Goal: Task Accomplishment & Management: Complete application form

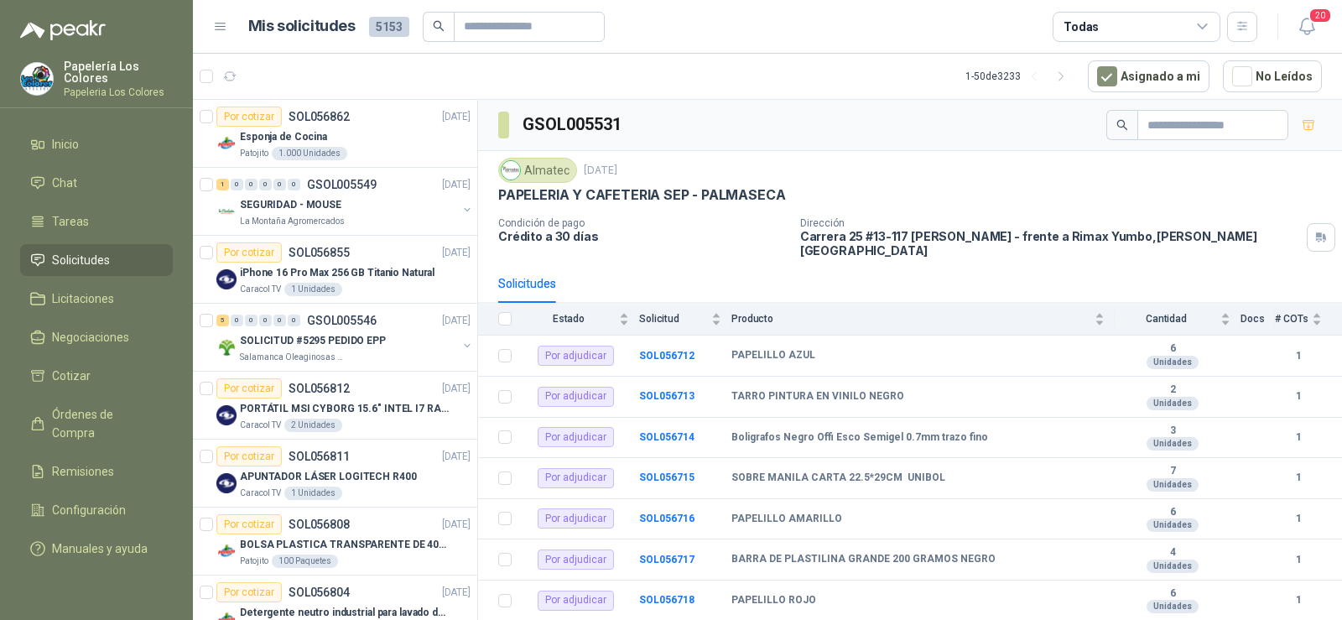
scroll to position [1452, 0]
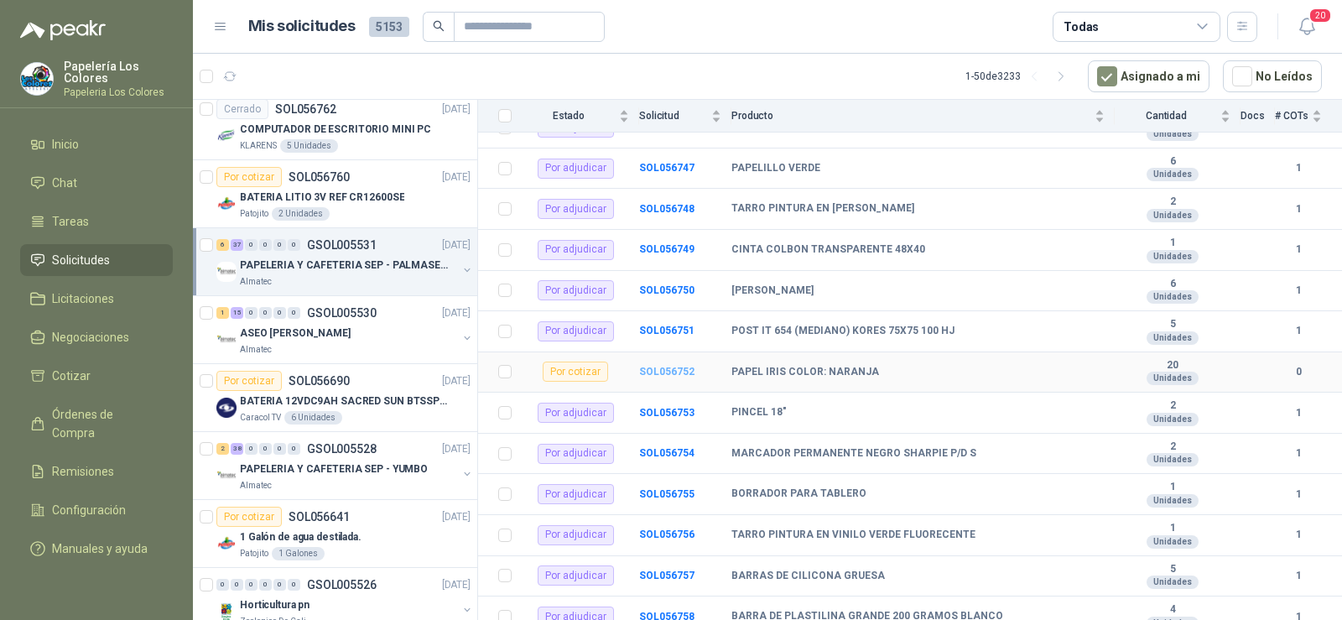
click at [665, 366] on b "SOL056752" at bounding box center [666, 372] width 55 height 12
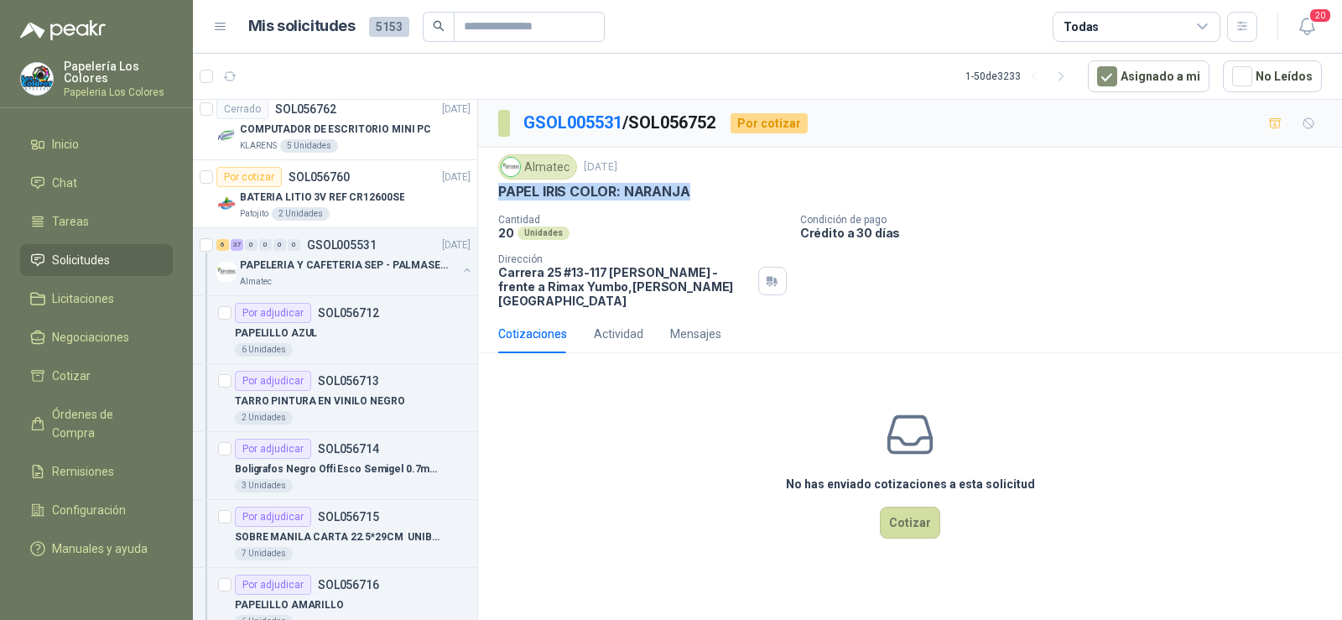
drag, startPoint x: 500, startPoint y: 193, endPoint x: 695, endPoint y: 195, distance: 194.7
click at [695, 195] on div "PAPEL IRIS COLOR: NARANJA" at bounding box center [910, 192] width 824 height 18
copy p "PAPEL IRIS COLOR: NARANJA"
click at [894, 526] on div "No has enviado cotizaciones a esta solicitud Cotizar" at bounding box center [910, 474] width 864 height 214
click at [894, 520] on button "Cotizar" at bounding box center [910, 523] width 60 height 32
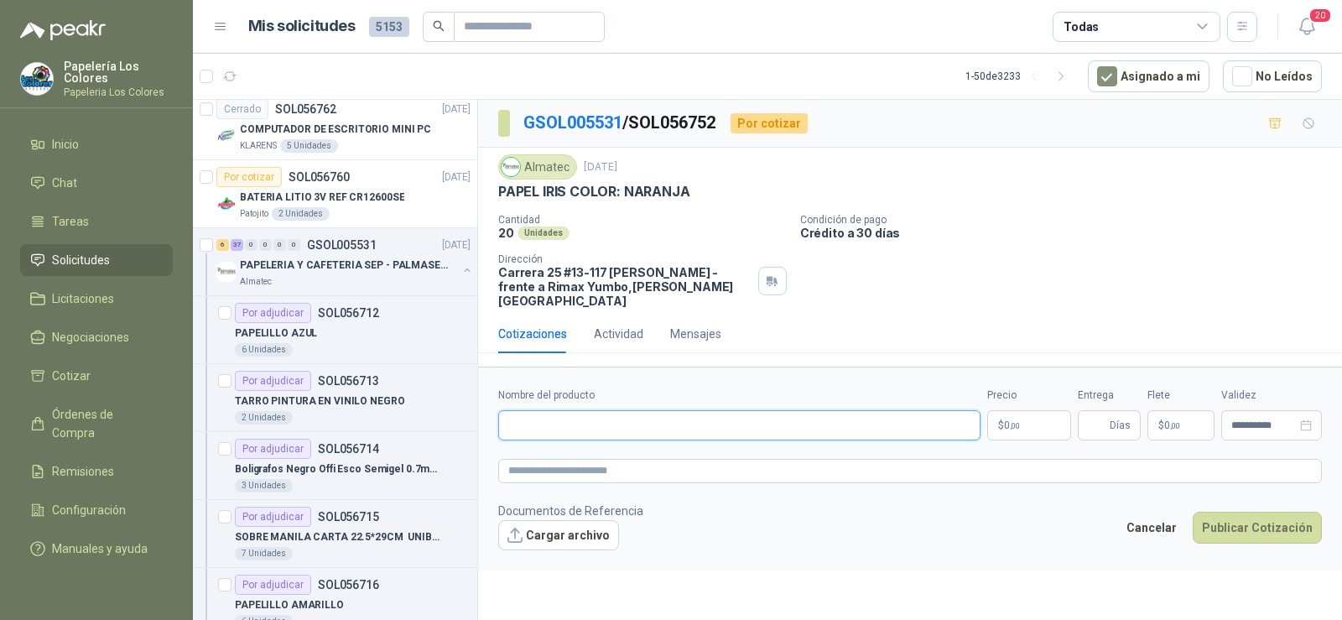
click at [615, 419] on input "Nombre del producto" at bounding box center [739, 425] width 482 height 30
paste input "**********"
click at [758, 419] on input "**********" at bounding box center [739, 425] width 482 height 30
type input "**********"
click at [1082, 410] on span "Días" at bounding box center [1109, 425] width 63 height 30
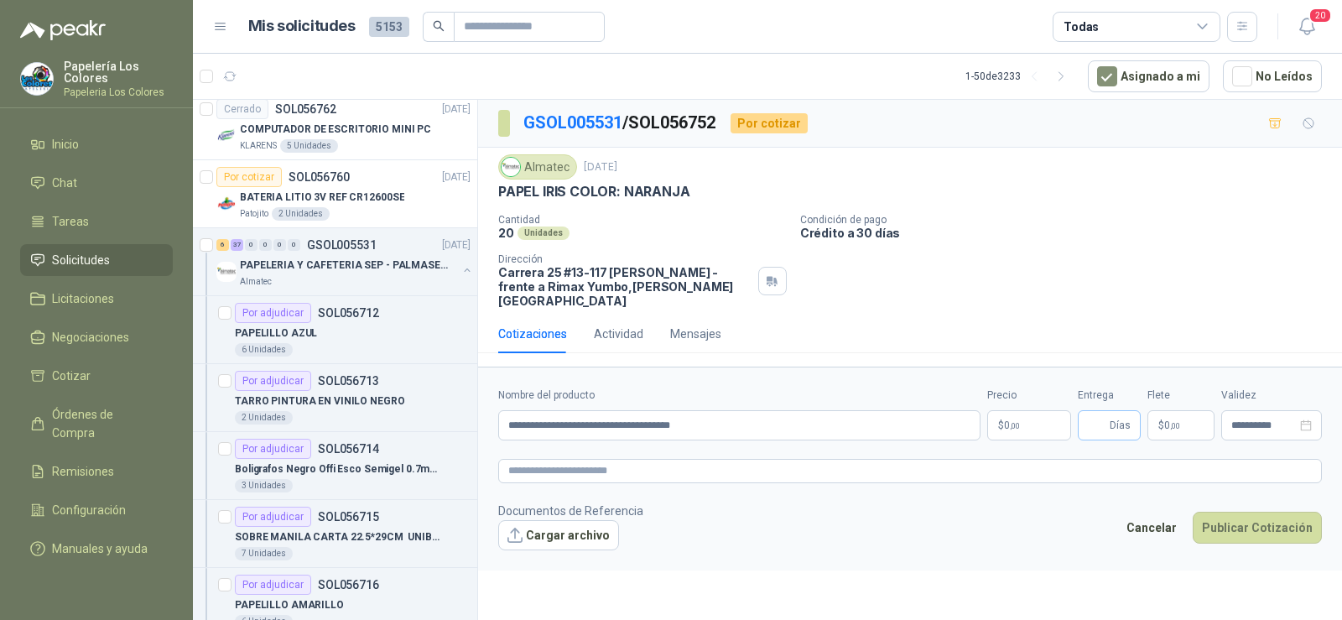
click at [1087, 410] on span "Días" at bounding box center [1109, 425] width 63 height 30
type input "*"
click at [1005, 421] on body "Papelería Los Colores Papeleria Los Colores Inicio Chat Tareas Solicitudes Lici…" at bounding box center [671, 310] width 1342 height 620
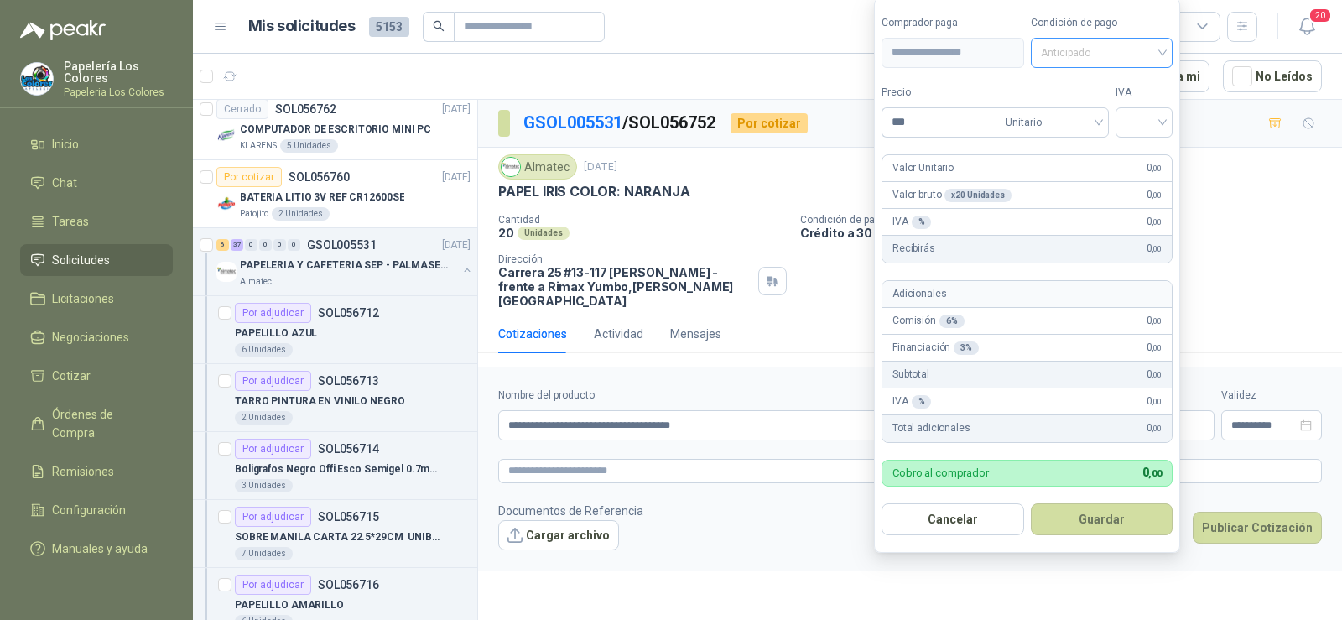
click at [1107, 59] on span "Anticipado" at bounding box center [1102, 52] width 123 height 25
click at [1090, 109] on div "Crédito a 30 días" at bounding box center [1104, 114] width 117 height 18
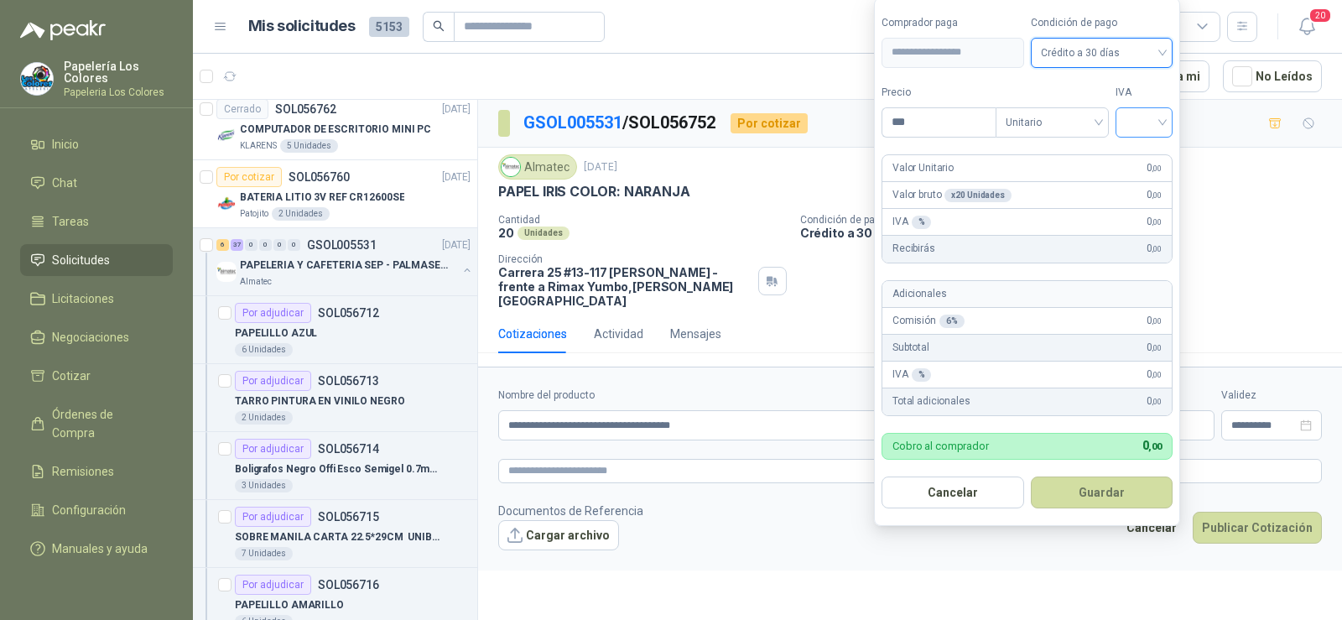
click at [1149, 123] on input "search" at bounding box center [1144, 120] width 37 height 25
click at [1150, 157] on div "19%" at bounding box center [1148, 157] width 31 height 18
drag, startPoint x: 921, startPoint y: 129, endPoint x: 830, endPoint y: 128, distance: 91.5
click at [851, 128] on body "Papelería Los Colores Papeleria Los Colores Inicio Chat Tareas Solicitudes Lici…" at bounding box center [671, 310] width 1342 height 620
type input "*******"
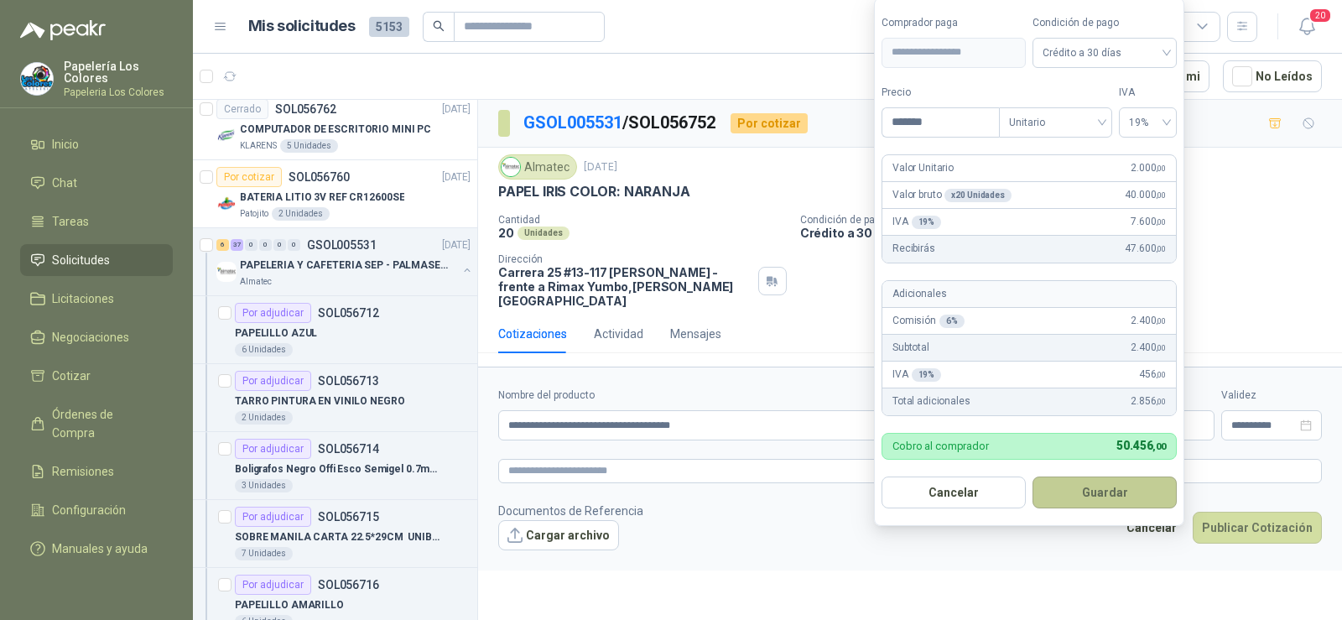
click at [1071, 488] on button "Guardar" at bounding box center [1105, 493] width 144 height 32
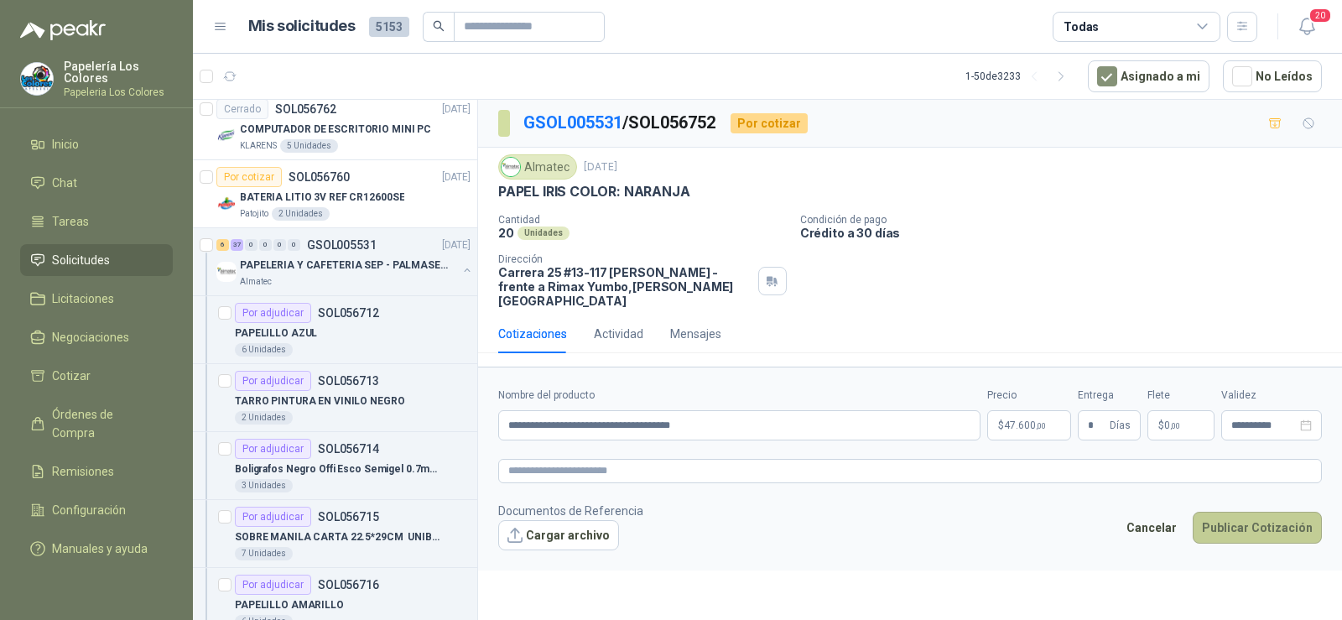
click at [1275, 512] on button "Publicar Cotización" at bounding box center [1257, 528] width 129 height 32
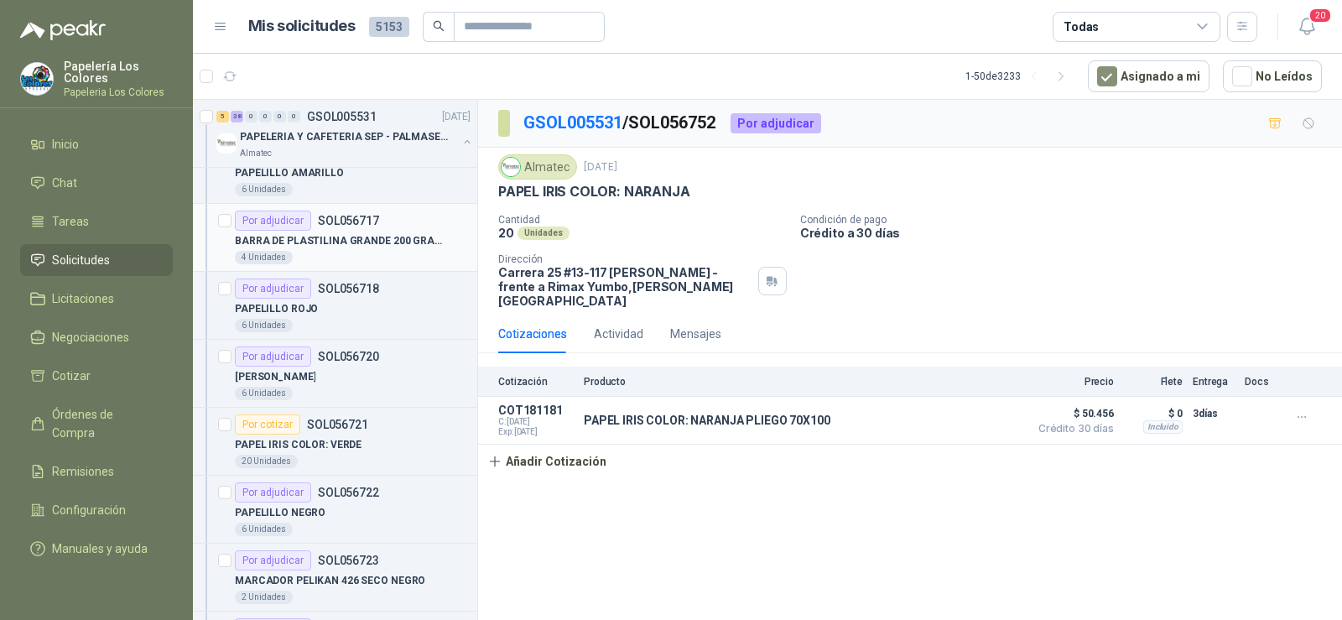
scroll to position [1342, 0]
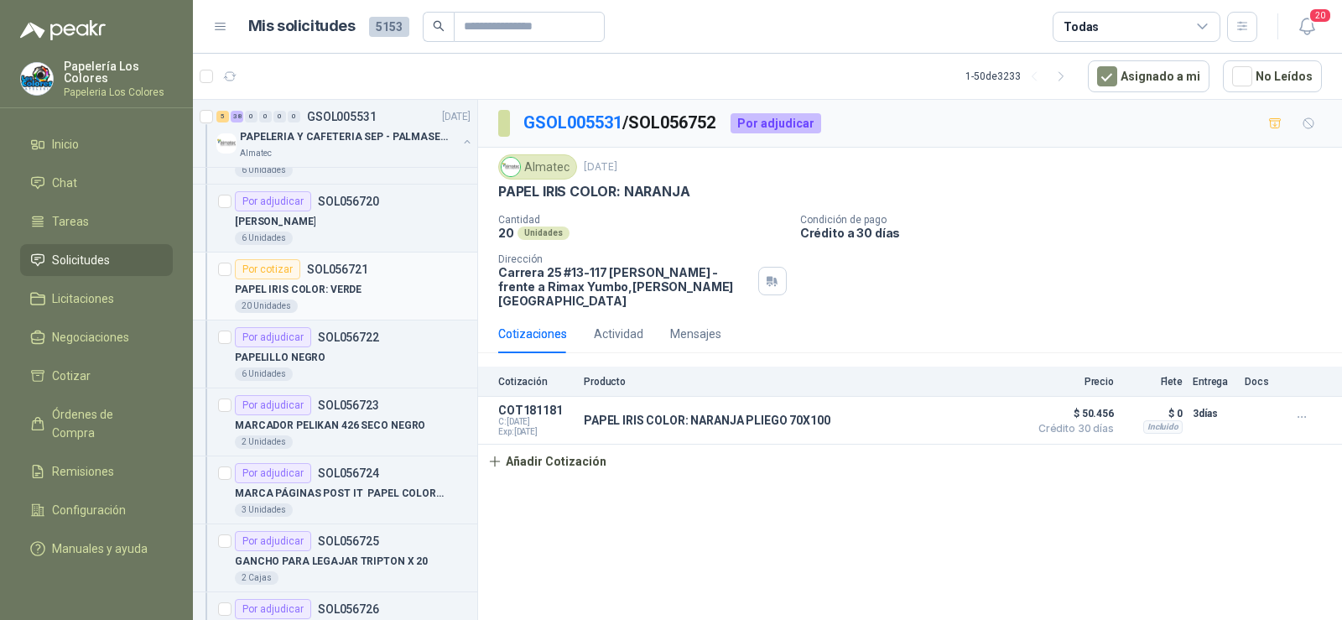
click at [331, 283] on p "PAPEL IRIS COLOR: VERDE" at bounding box center [298, 290] width 127 height 16
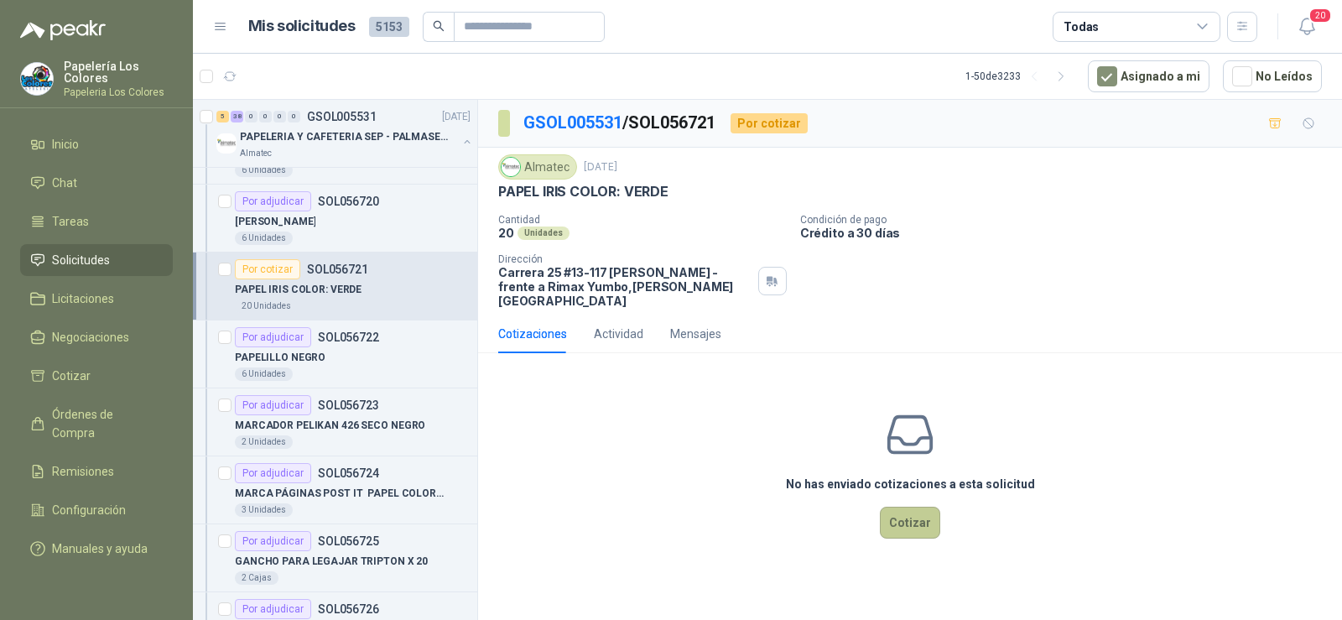
click at [891, 517] on button "Cotizar" at bounding box center [910, 523] width 60 height 32
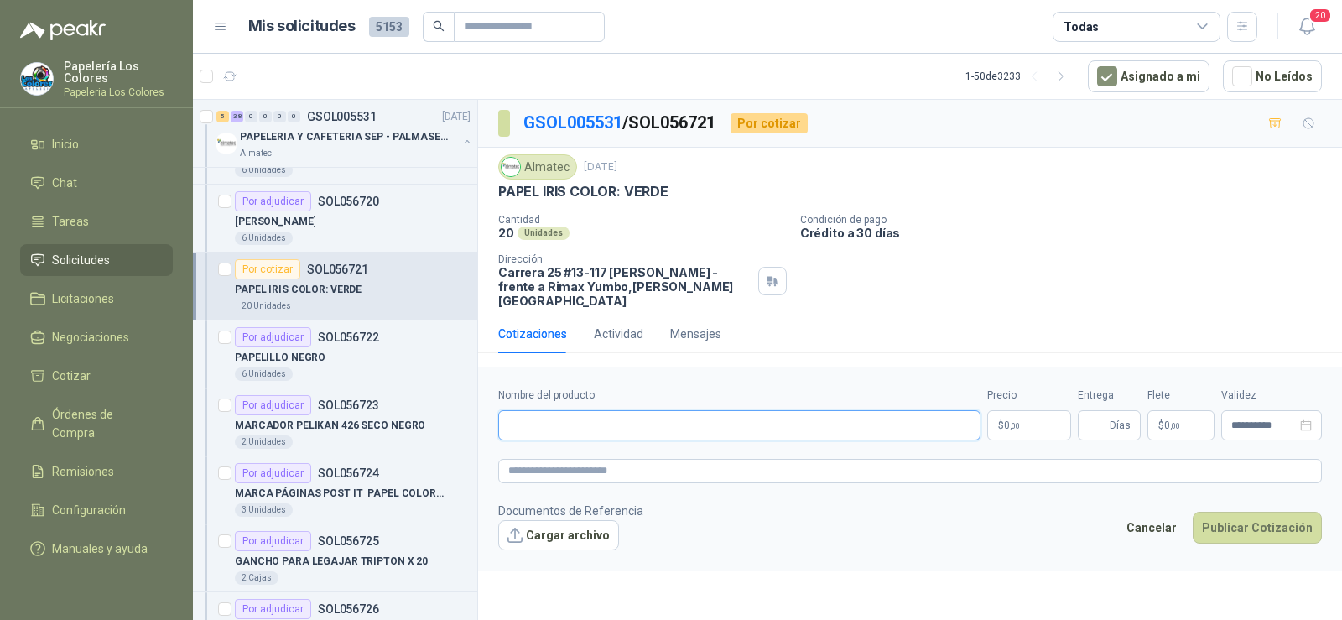
click at [634, 417] on input "Nombre del producto" at bounding box center [739, 425] width 482 height 30
drag, startPoint x: 499, startPoint y: 191, endPoint x: 690, endPoint y: 188, distance: 190.5
click at [690, 188] on div "PAPEL IRIS COLOR: VERDE" at bounding box center [910, 192] width 824 height 18
click at [581, 410] on input "Nombre del producto" at bounding box center [739, 425] width 482 height 30
paste input "**********"
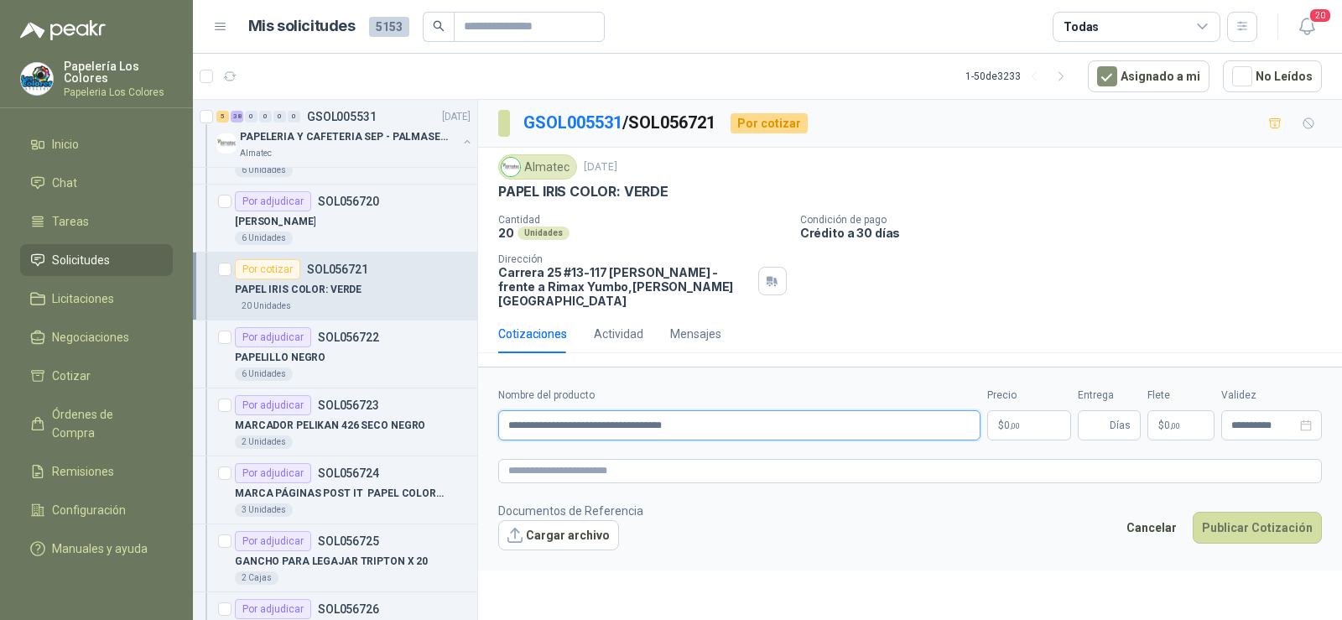
drag, startPoint x: 744, startPoint y: 408, endPoint x: 472, endPoint y: 425, distance: 272.4
click at [472, 425] on div "Por cotizar SOL056862 [DATE] Esponja de Cocina Patojito 1.000 Unidades 1 0 0 0 …" at bounding box center [767, 362] width 1149 height 527
type input "**********"
click at [1105, 411] on input "Entrega" at bounding box center [1097, 425] width 18 height 29
type input "*"
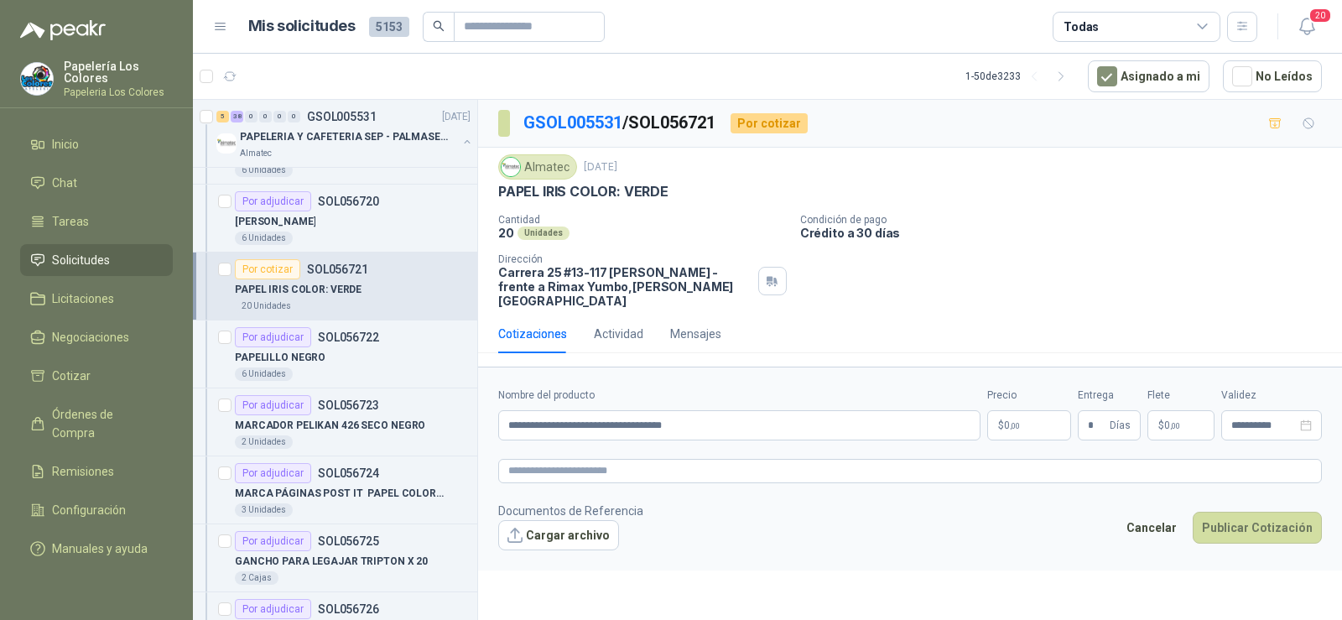
click at [1030, 412] on body "Papelería Los Colores Papeleria Los Colores Inicio Chat Tareas Solicitudes Lici…" at bounding box center [671, 310] width 1342 height 620
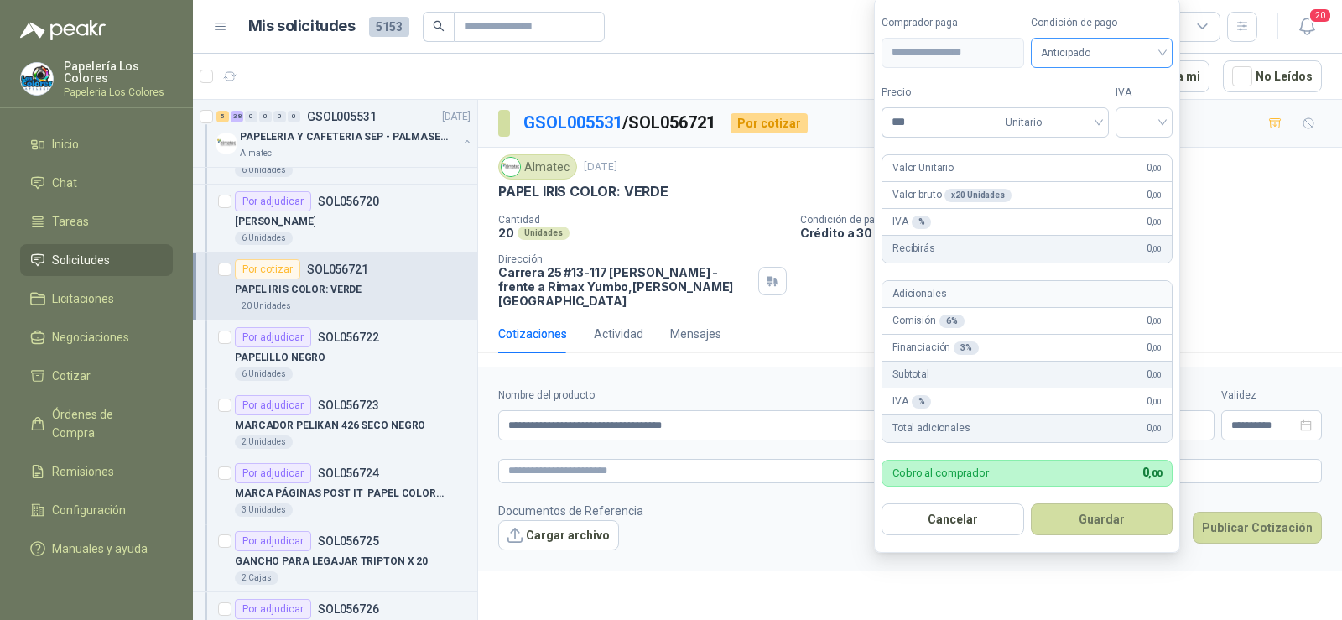
click at [1089, 66] on form "**********" at bounding box center [1027, 274] width 306 height 555
click at [1088, 64] on span "Anticipado" at bounding box center [1102, 52] width 123 height 25
click at [1093, 110] on div "Crédito a 30 días" at bounding box center [1104, 114] width 117 height 18
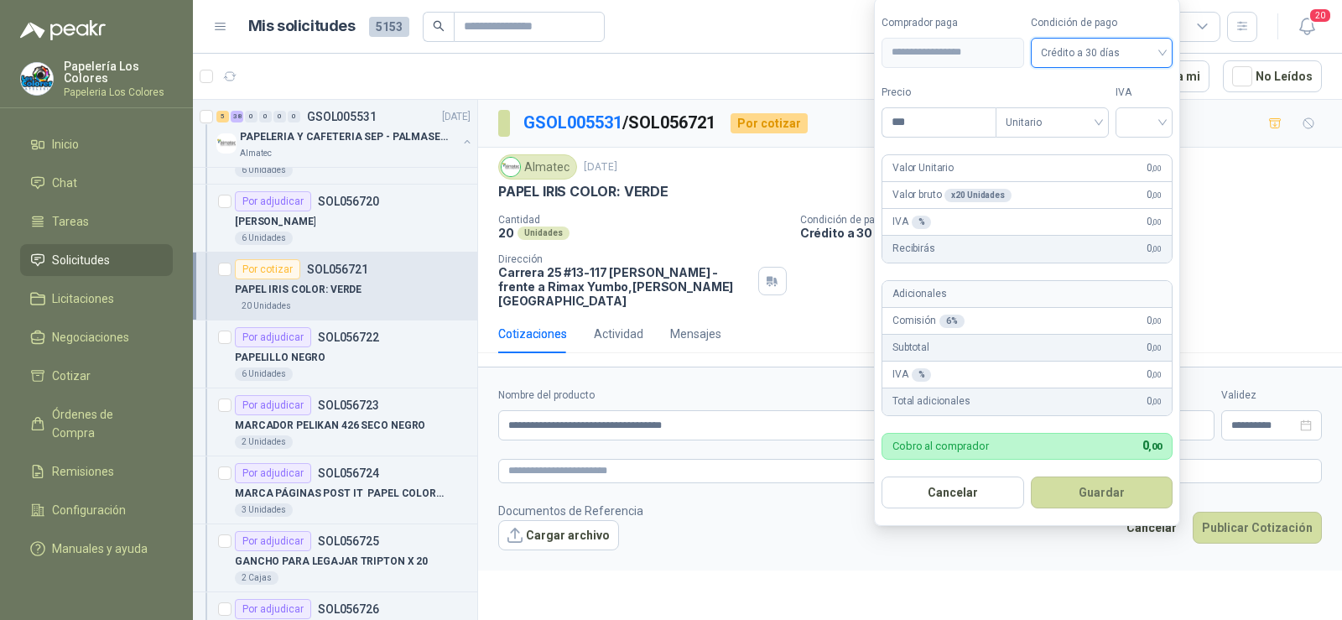
drag, startPoint x: 1145, startPoint y: 129, endPoint x: 1155, endPoint y: 139, distance: 13.7
click at [1146, 129] on input "search" at bounding box center [1144, 120] width 37 height 25
click at [1155, 149] on div "19%" at bounding box center [1148, 157] width 31 height 18
drag, startPoint x: 932, startPoint y: 126, endPoint x: 760, endPoint y: 143, distance: 172.9
click at [766, 138] on body "Papelería Los Colores Papeleria Los Colores Inicio Chat Tareas Solicitudes Lici…" at bounding box center [671, 310] width 1342 height 620
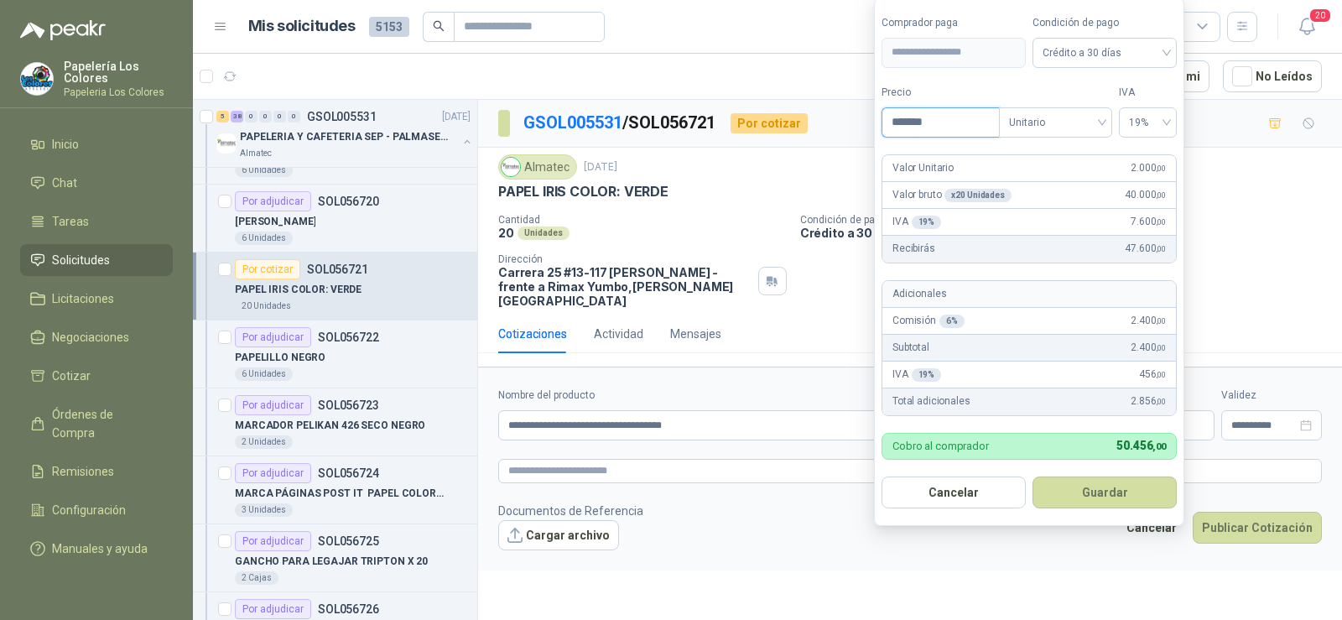
type input "*******"
click at [1101, 487] on button "Guardar" at bounding box center [1105, 493] width 144 height 32
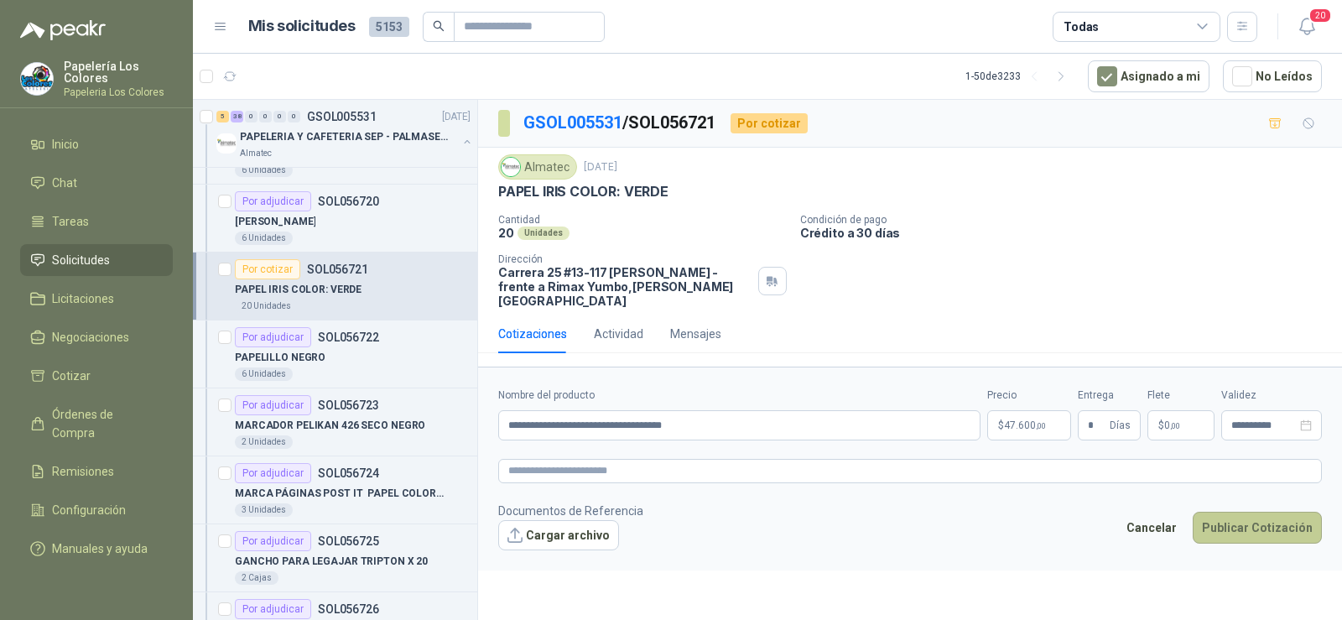
click at [1255, 513] on button "Publicar Cotización" at bounding box center [1257, 528] width 129 height 32
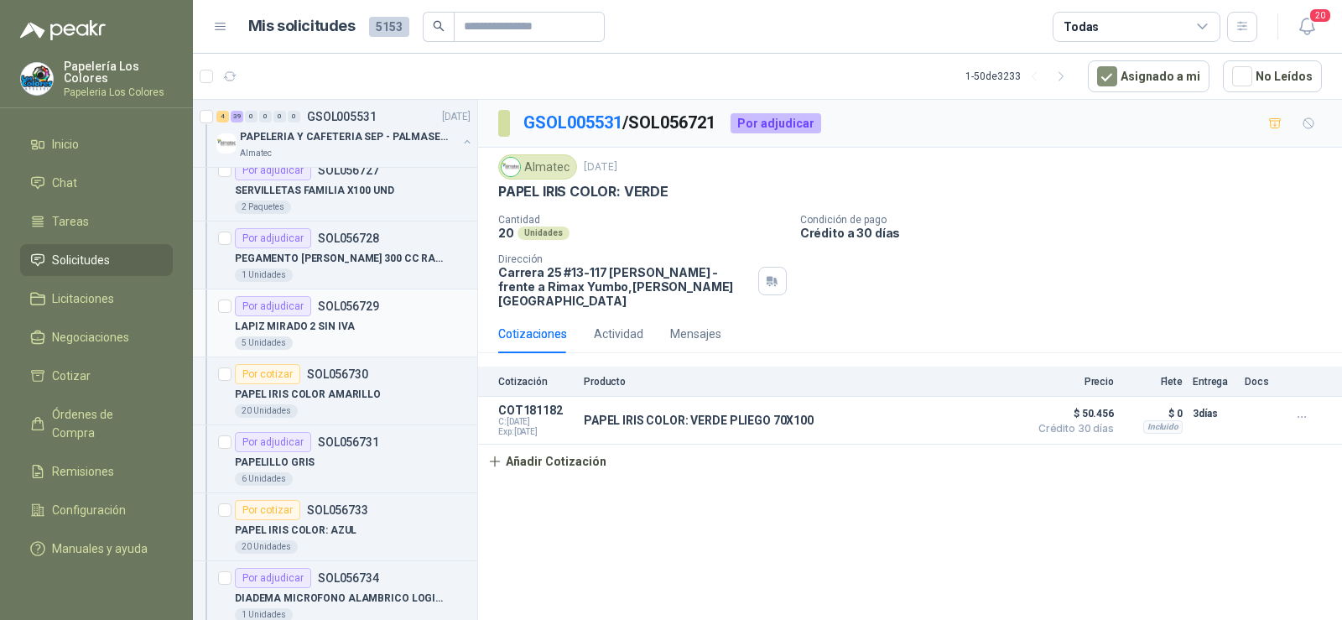
scroll to position [1846, 0]
click at [307, 380] on p "SOL056730" at bounding box center [337, 378] width 61 height 12
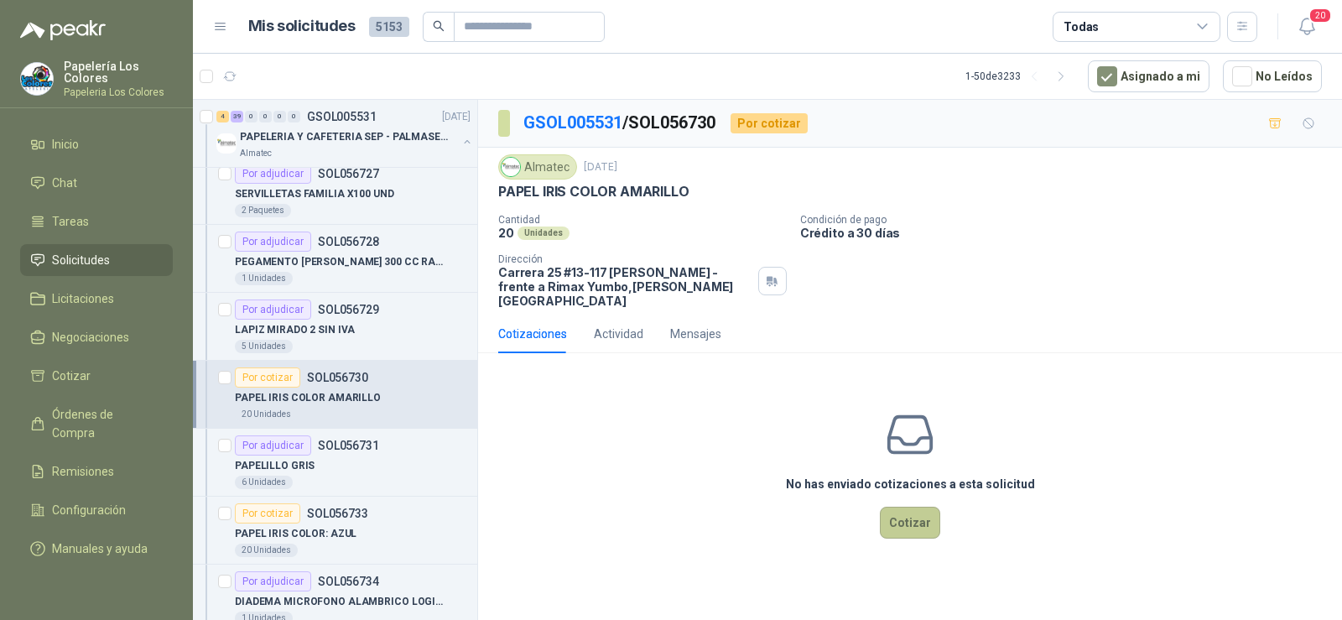
click at [887, 507] on button "Cotizar" at bounding box center [910, 523] width 60 height 32
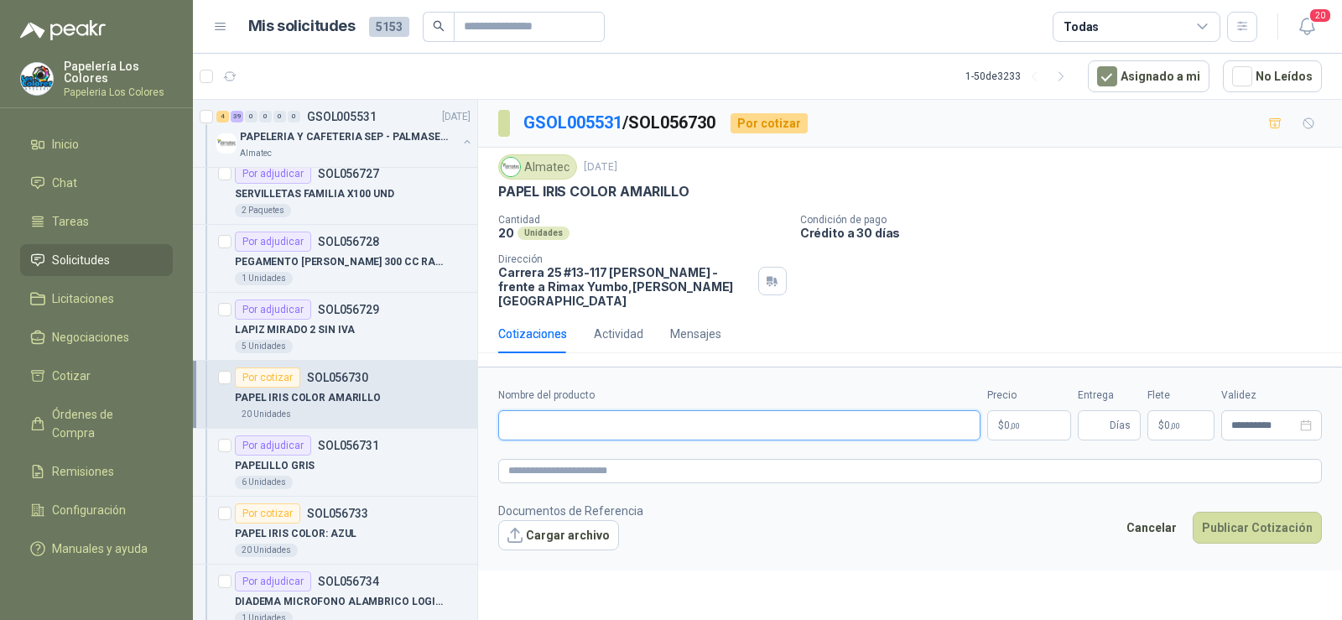
click at [577, 414] on input "Nombre del producto" at bounding box center [739, 425] width 482 height 30
paste input "**********"
click at [628, 410] on input "**********" at bounding box center [739, 425] width 482 height 30
type input "**********"
click at [1098, 411] on input "Entrega" at bounding box center [1097, 425] width 18 height 29
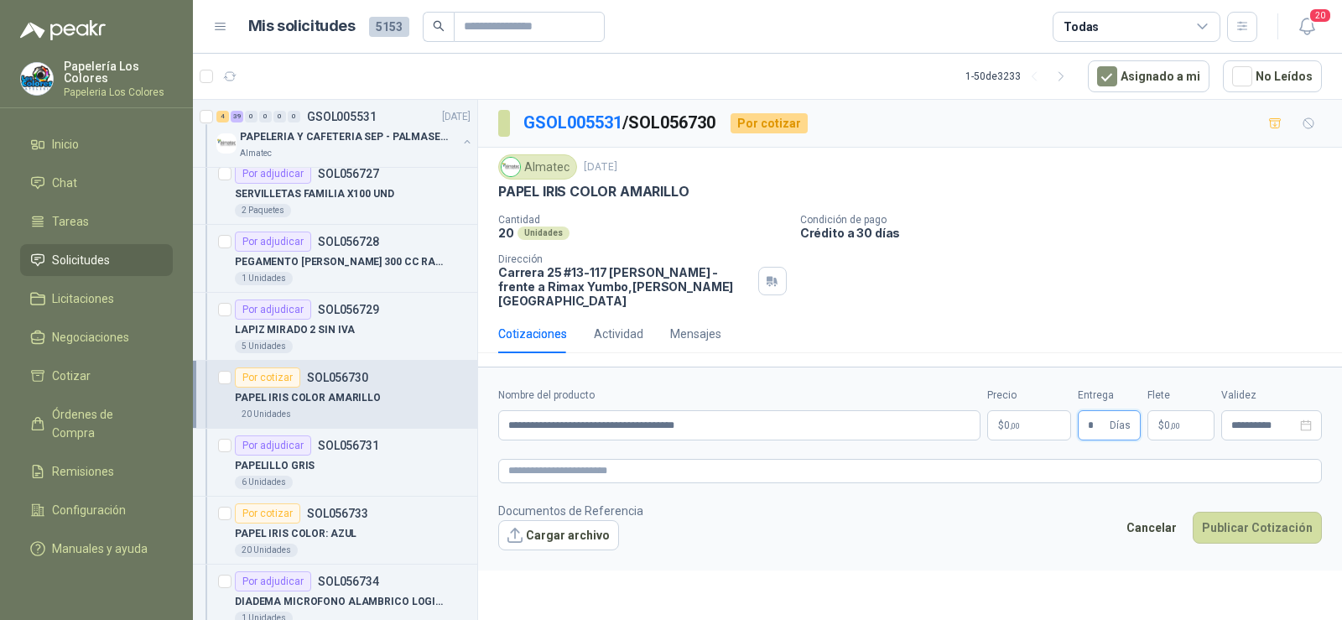
type input "*"
click at [1020, 421] on span ",00" at bounding box center [1015, 425] width 10 height 9
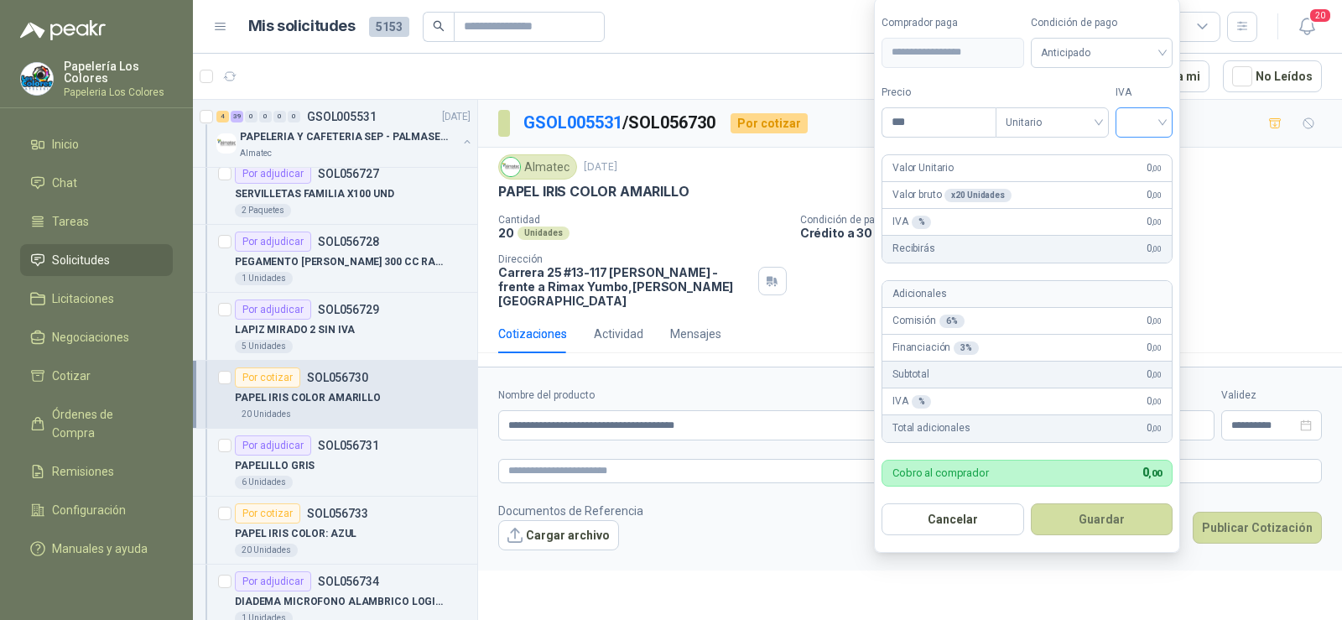
click at [1155, 110] on input "search" at bounding box center [1144, 120] width 37 height 25
click at [1157, 152] on div "19%" at bounding box center [1148, 157] width 31 height 18
click at [1121, 53] on span "Anticipado" at bounding box center [1105, 52] width 124 height 25
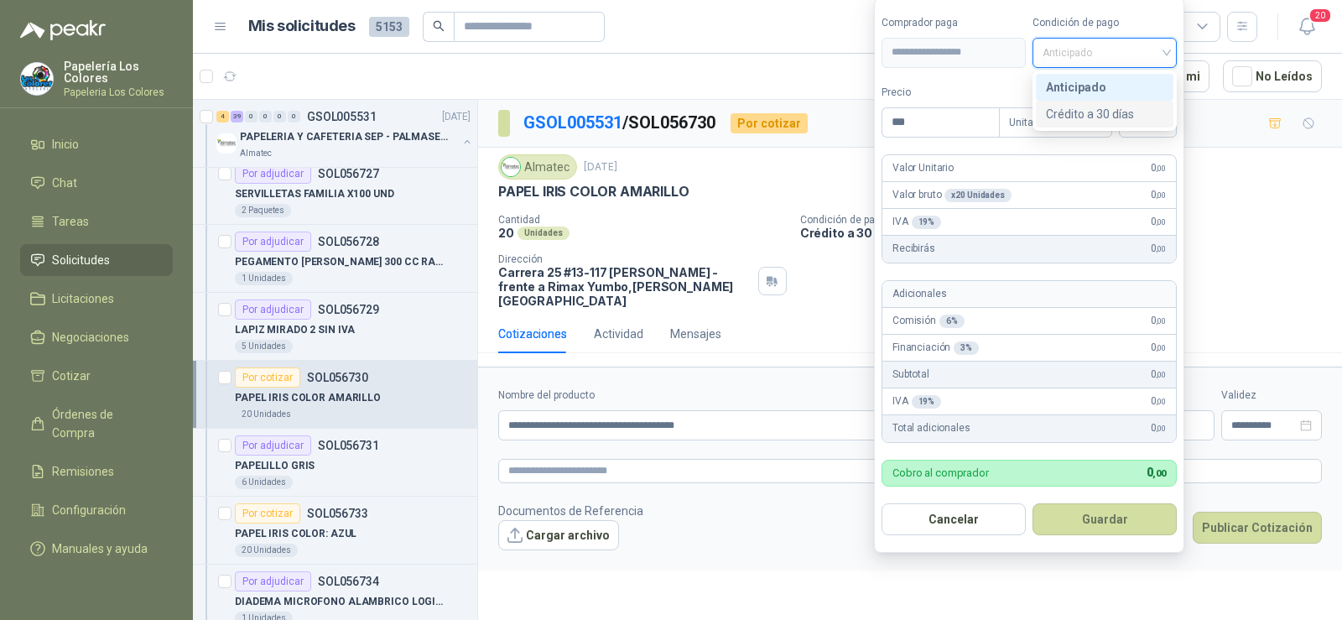
click at [1129, 116] on div "Crédito a 30 días" at bounding box center [1104, 114] width 117 height 18
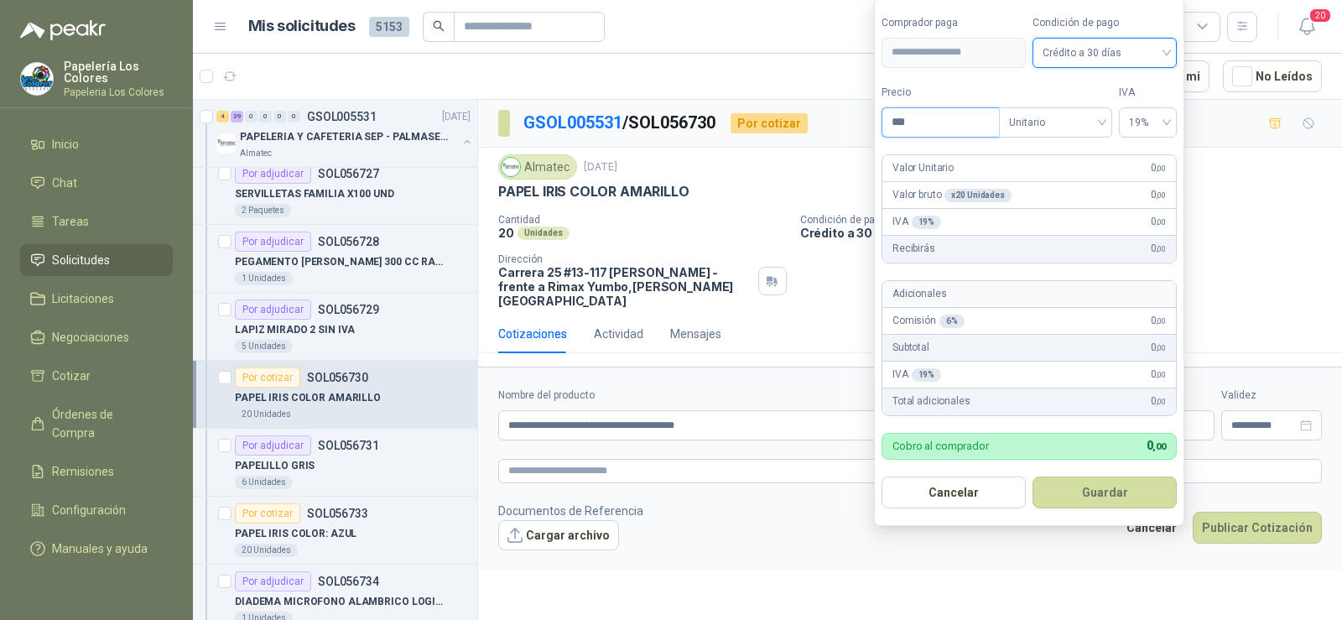
drag, startPoint x: 952, startPoint y: 128, endPoint x: 833, endPoint y: 128, distance: 119.1
click at [839, 128] on body "Papelería Los Colores Papeleria Los Colores Inicio Chat Tareas Solicitudes Lici…" at bounding box center [671, 310] width 1342 height 620
type input "*******"
click at [1108, 503] on button "Guardar" at bounding box center [1105, 493] width 144 height 32
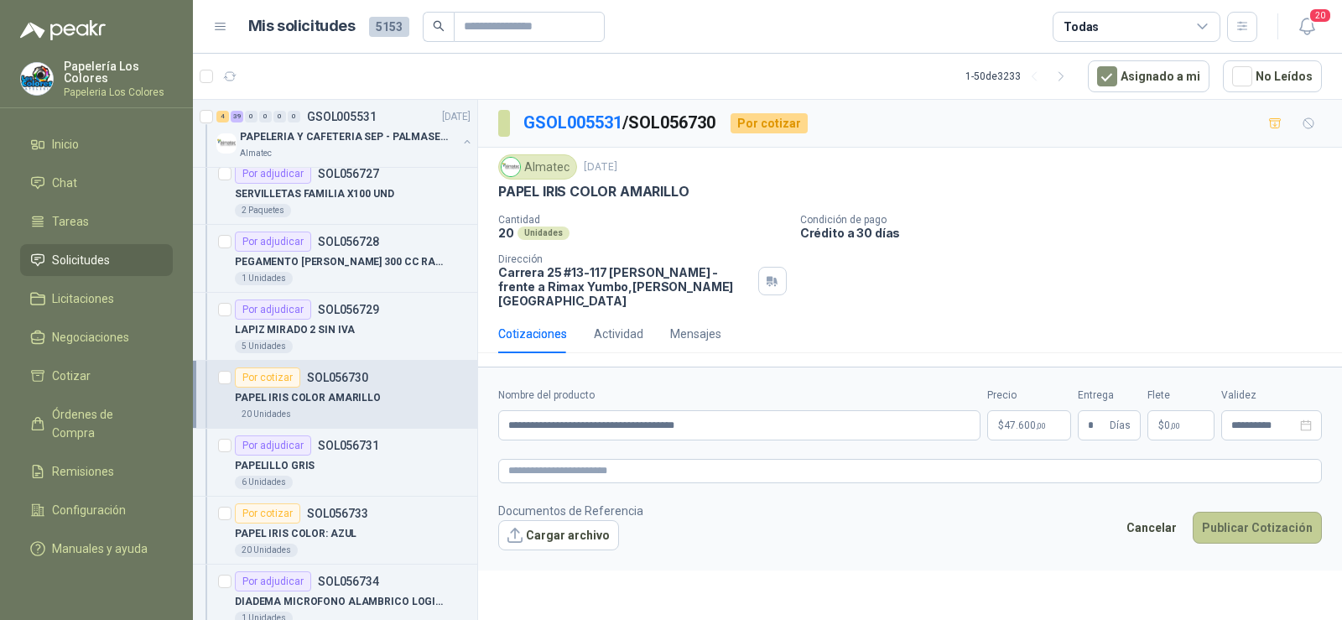
click at [1272, 527] on button "Publicar Cotización" at bounding box center [1257, 528] width 129 height 32
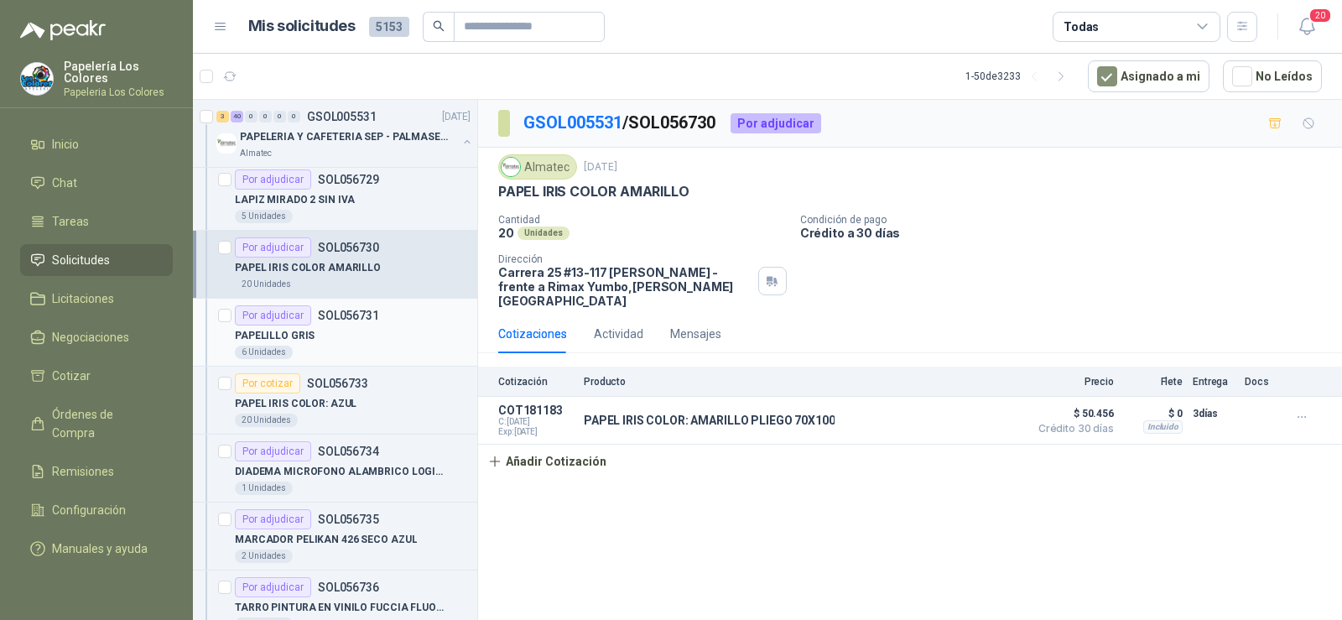
scroll to position [2014, 0]
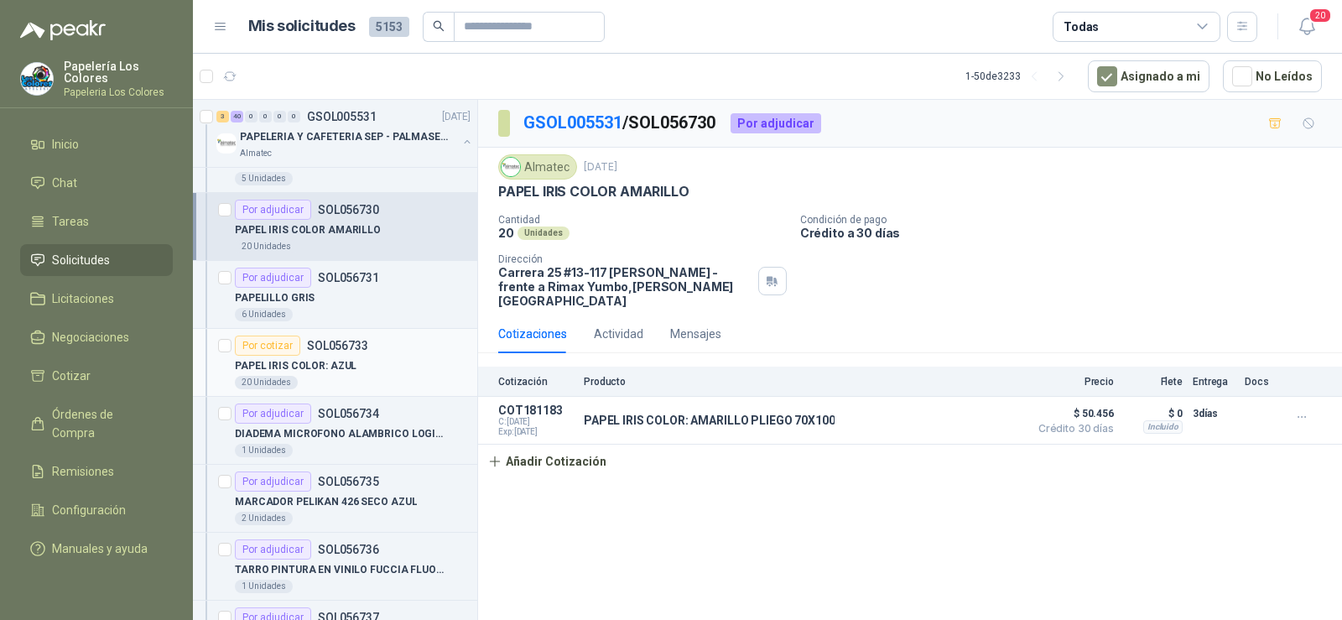
click at [318, 369] on p "PAPEL IRIS COLOR: AZUL" at bounding box center [296, 366] width 122 height 16
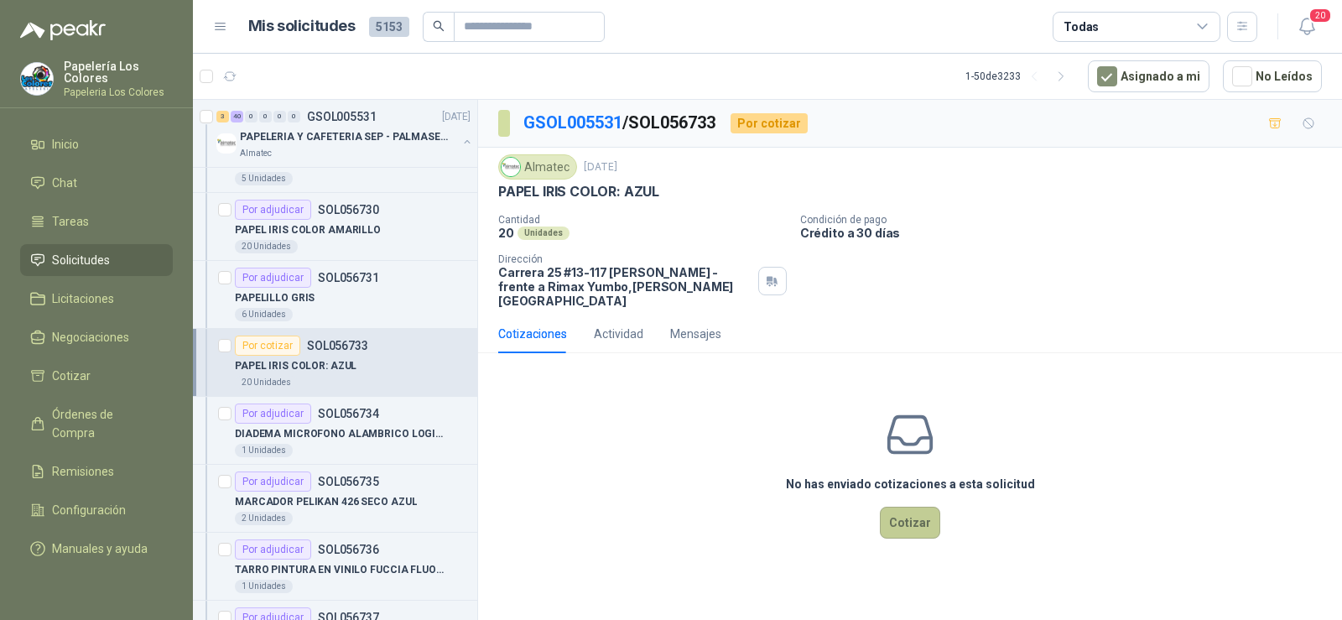
click at [907, 507] on button "Cotizar" at bounding box center [910, 523] width 60 height 32
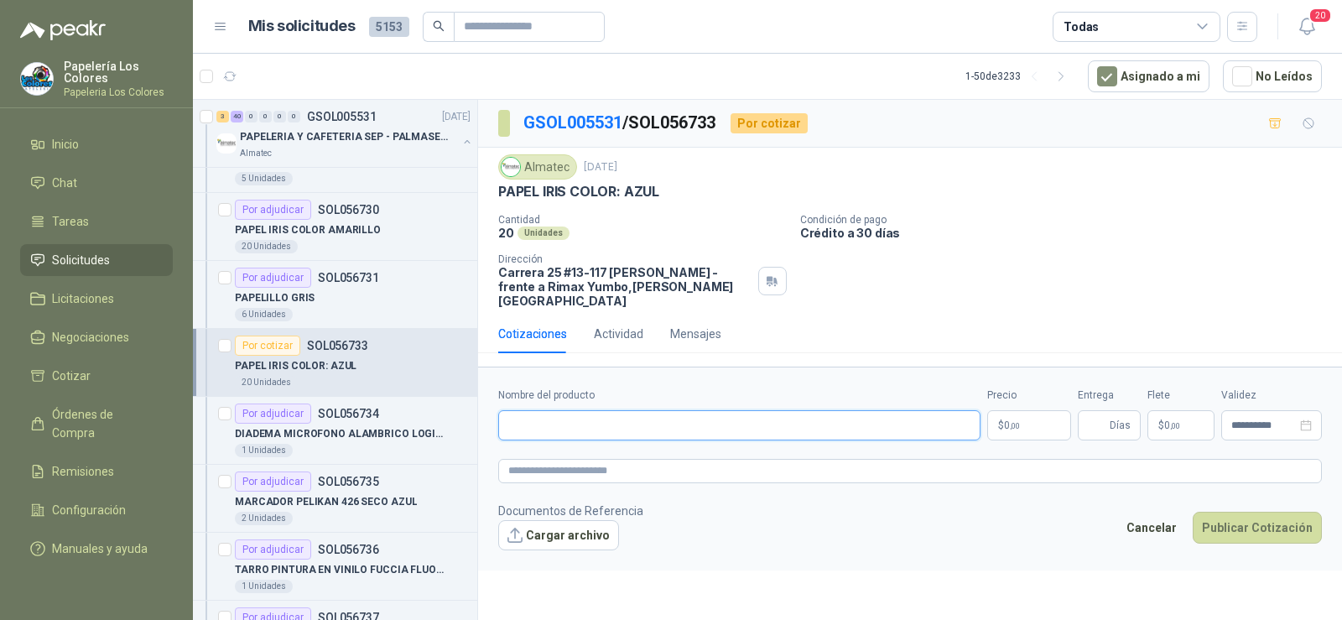
drag, startPoint x: 773, startPoint y: 408, endPoint x: 749, endPoint y: 411, distance: 23.7
click at [772, 410] on input "Nombre del producto" at bounding box center [739, 425] width 482 height 30
paste input "**********"
click at [622, 414] on input "**********" at bounding box center [739, 425] width 482 height 30
click at [628, 410] on input "**********" at bounding box center [739, 425] width 482 height 30
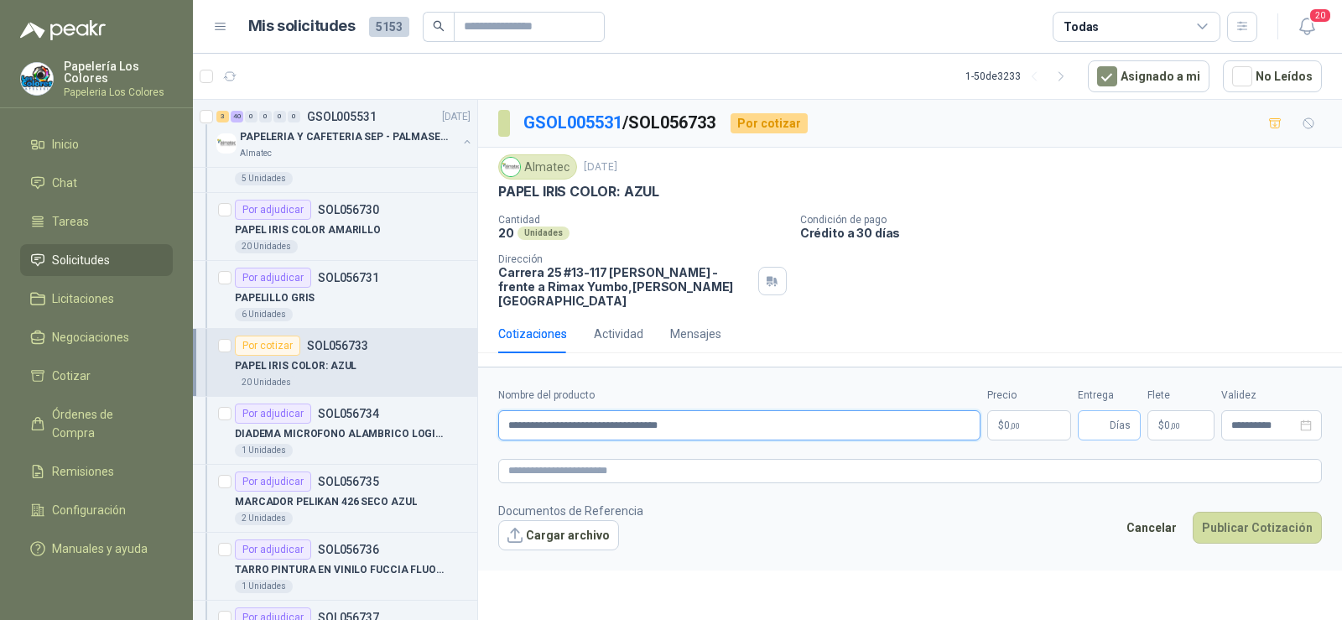
type input "**********"
click at [1088, 412] on span "Días" at bounding box center [1109, 425] width 63 height 30
type input "*"
click at [1024, 409] on body "Papelería Los Colores Papeleria Los Colores Inicio Chat Tareas Solicitudes Lici…" at bounding box center [671, 310] width 1342 height 620
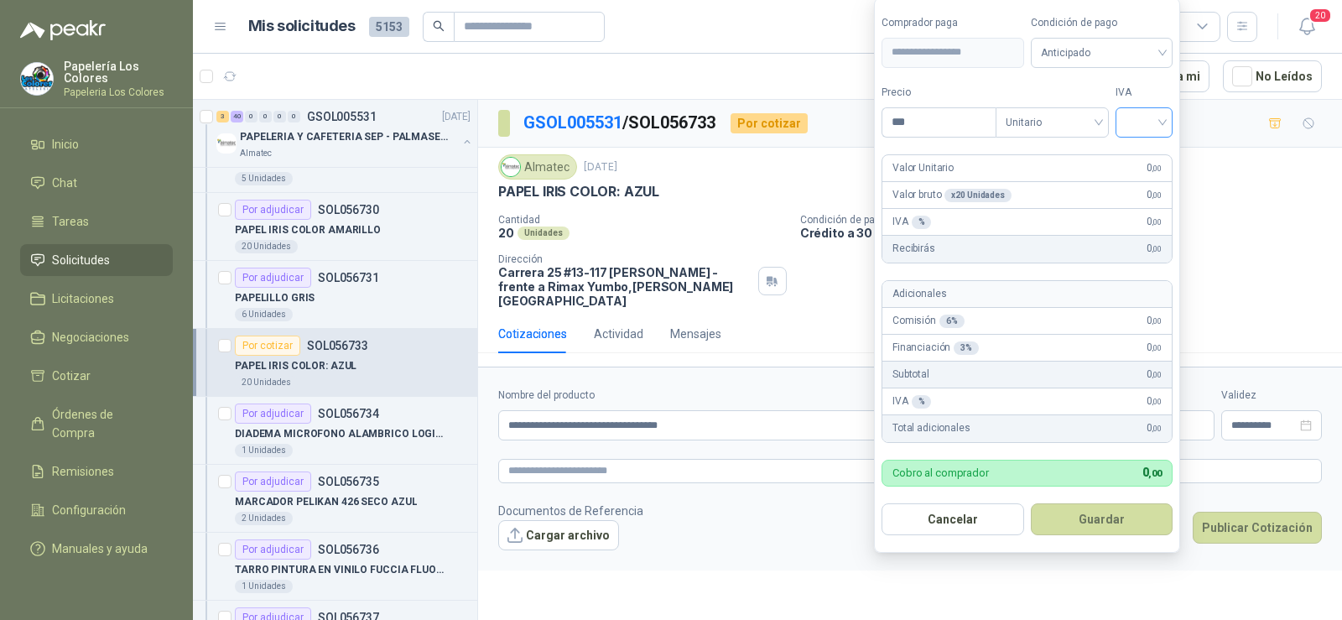
click at [1127, 118] on div at bounding box center [1144, 122] width 57 height 30
click at [1123, 147] on div "19%" at bounding box center [1148, 156] width 51 height 27
click at [1111, 64] on span "Anticipado" at bounding box center [1105, 52] width 124 height 25
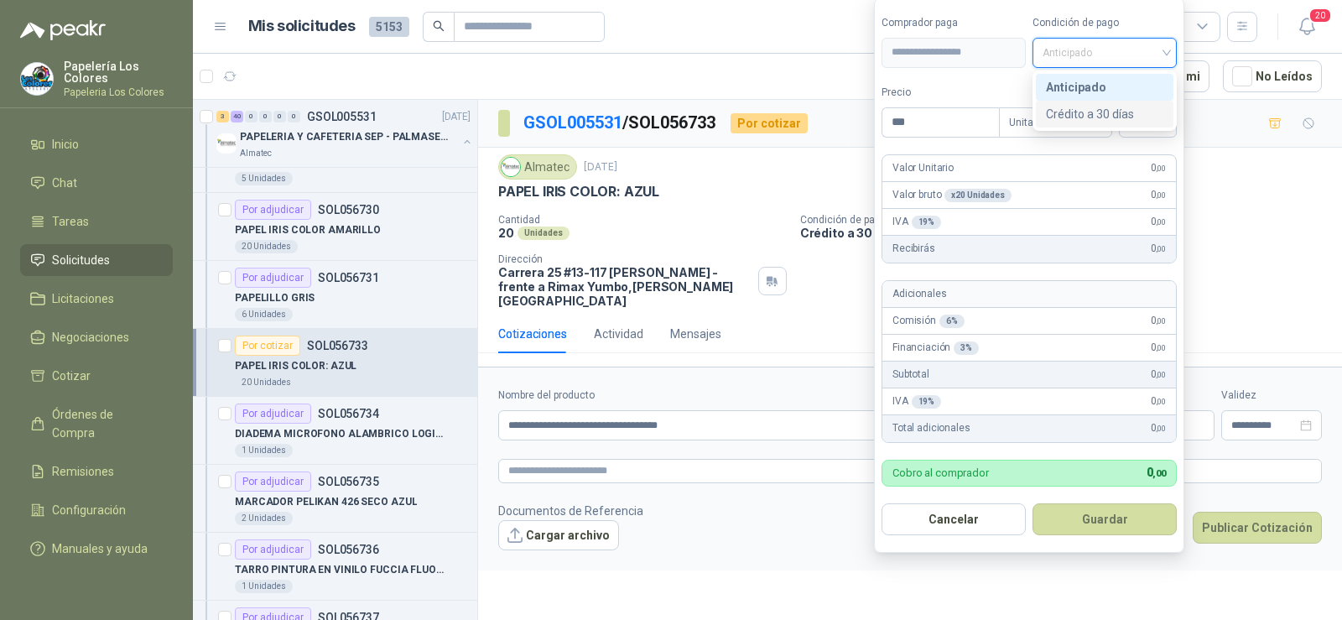
click at [1102, 108] on div "Crédito a 30 días" at bounding box center [1104, 114] width 117 height 18
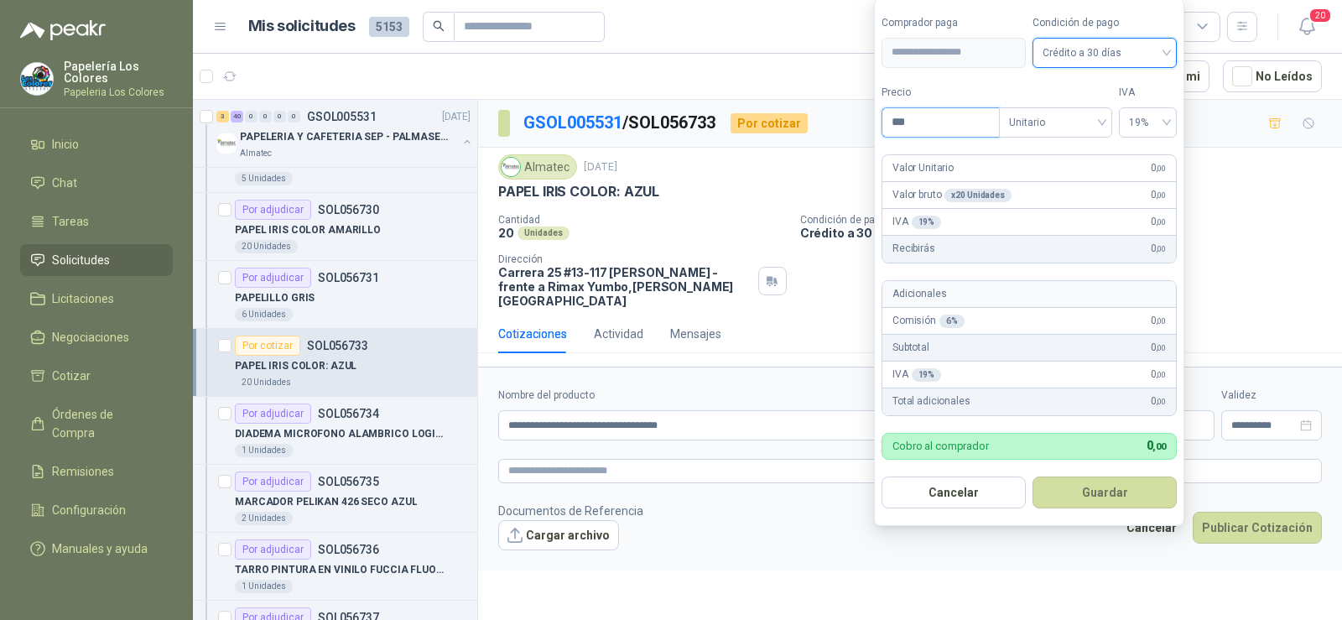
drag, startPoint x: 891, startPoint y: 125, endPoint x: 833, endPoint y: 125, distance: 57.9
click at [836, 125] on body "Papelería Los Colores Papeleria Los Colores Inicio Chat Tareas Solicitudes Lici…" at bounding box center [671, 310] width 1342 height 620
type input "*******"
click at [1103, 503] on button "Guardar" at bounding box center [1105, 493] width 144 height 32
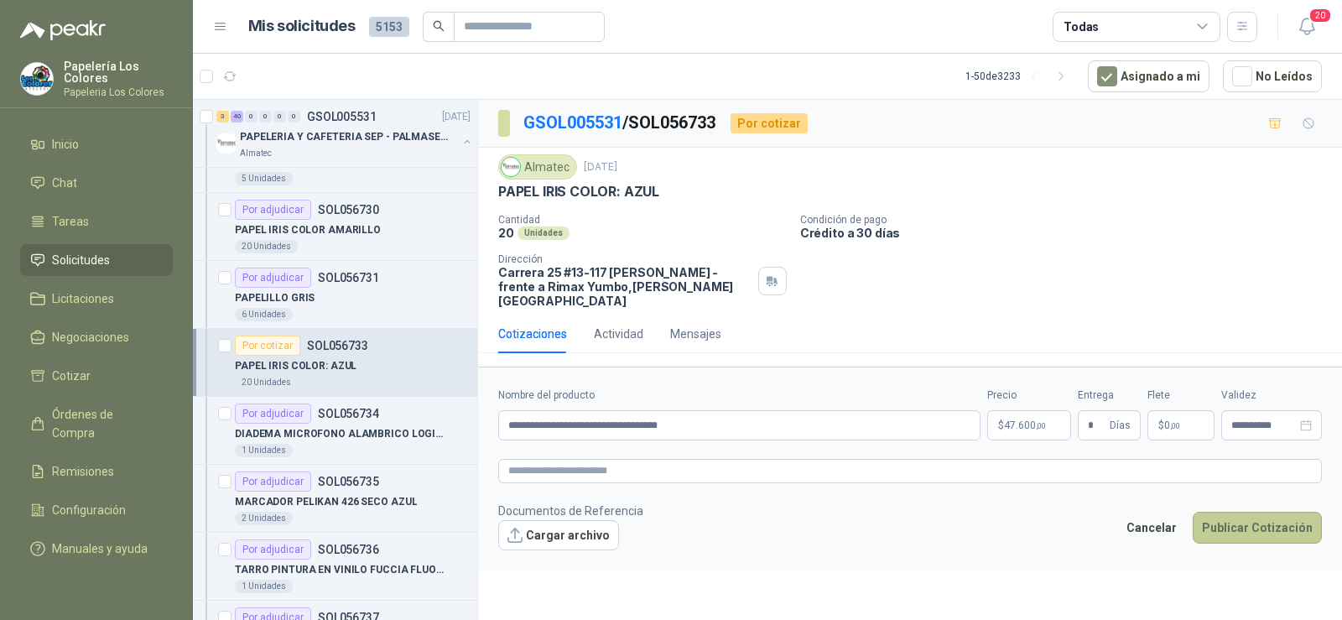
click at [1251, 512] on button "Publicar Cotización" at bounding box center [1257, 528] width 129 height 32
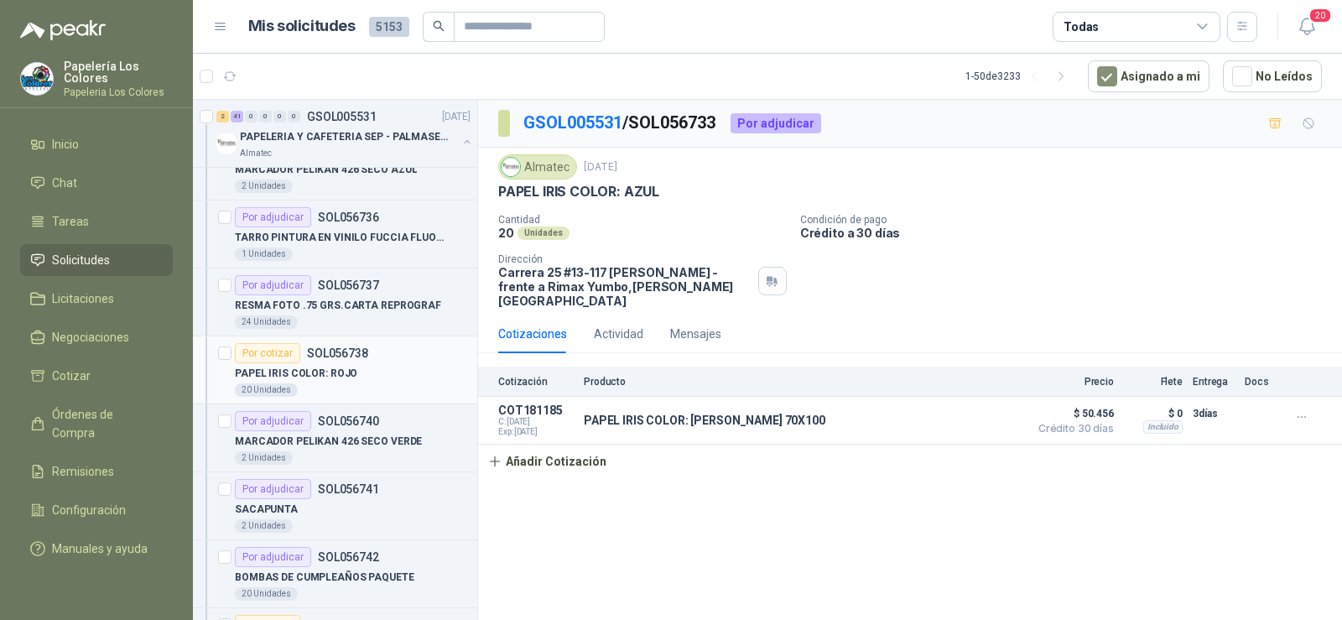
scroll to position [2349, 0]
click at [330, 383] on div "20 Unidades" at bounding box center [353, 386] width 236 height 13
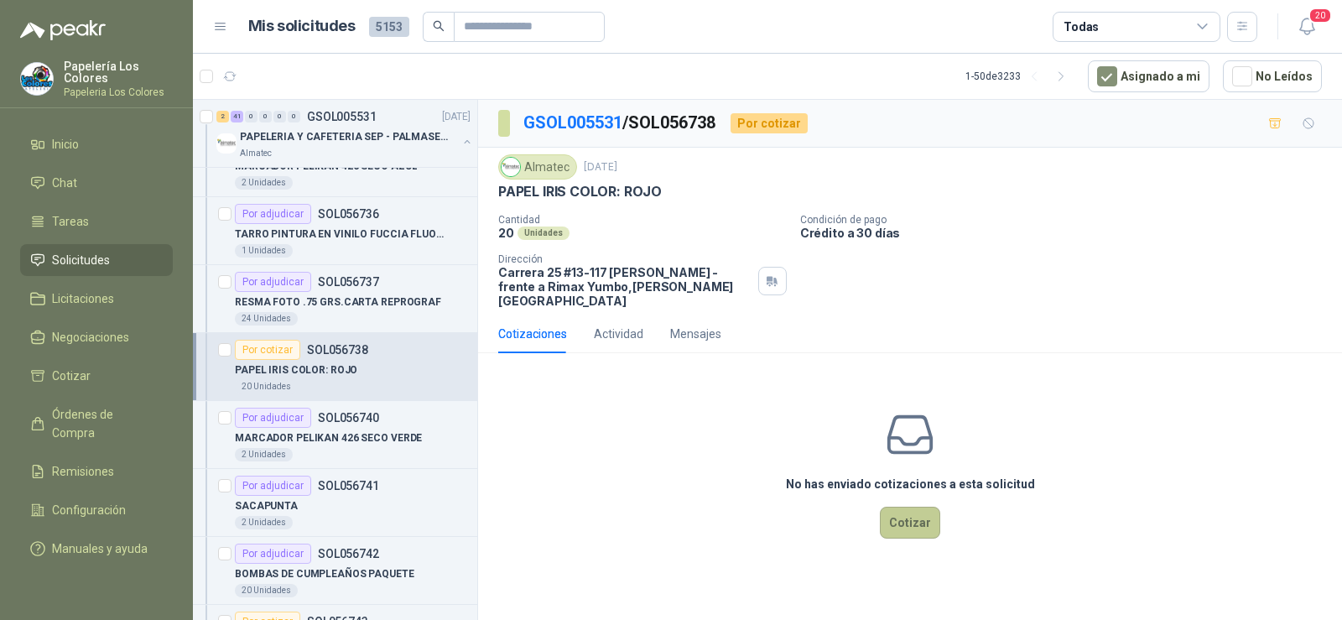
click at [902, 513] on button "Cotizar" at bounding box center [910, 523] width 60 height 32
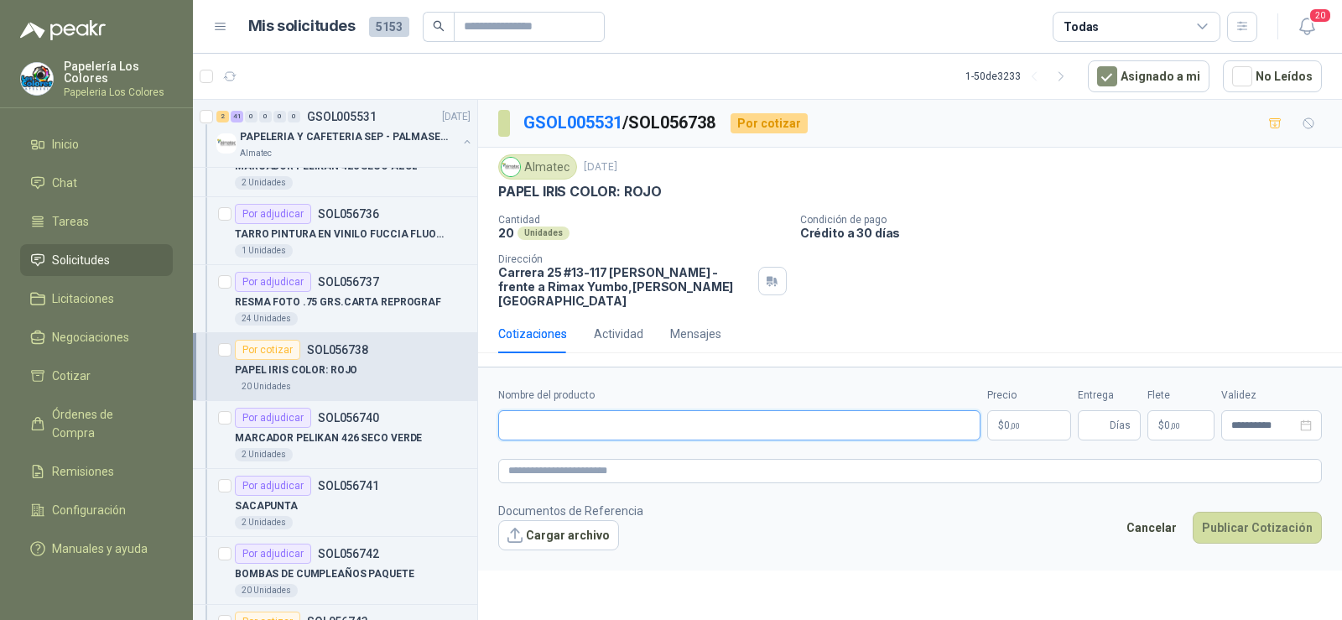
click at [601, 412] on input "Nombre del producto" at bounding box center [739, 425] width 482 height 30
paste input "**********"
click at [633, 411] on input "**********" at bounding box center [739, 425] width 482 height 30
type input "**********"
click at [1090, 416] on input "Entrega" at bounding box center [1097, 425] width 18 height 29
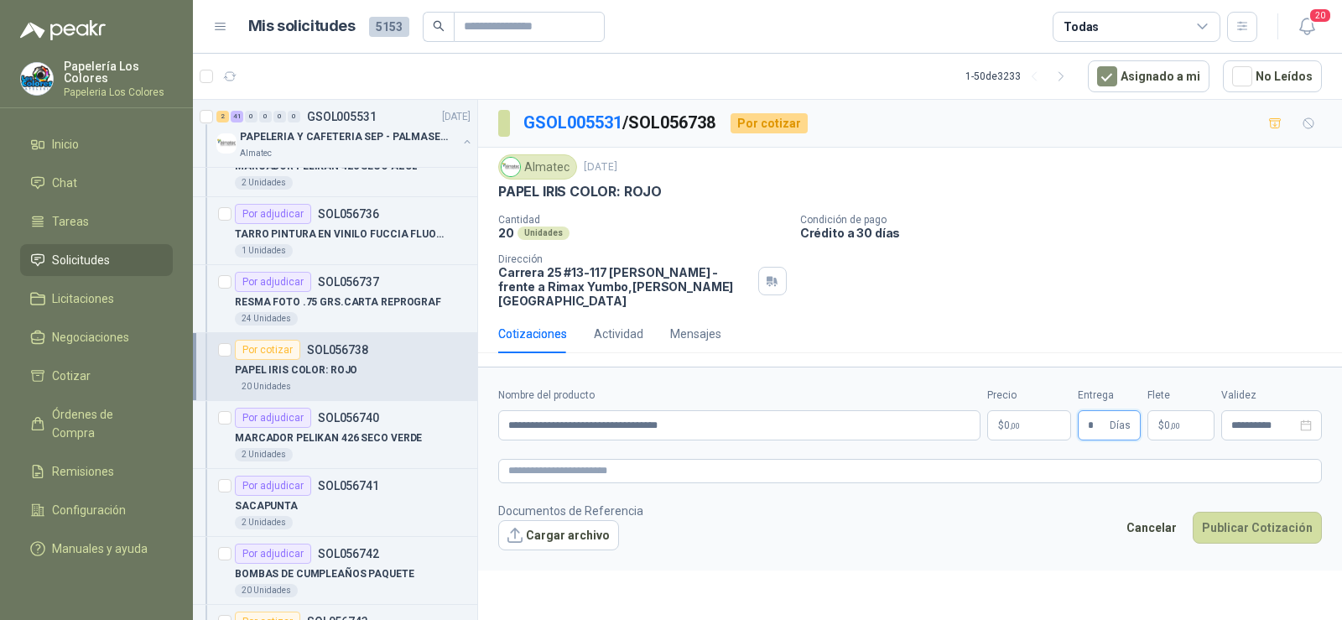
type input "*"
click at [1019, 408] on body "Papelería Los Colores Papeleria Los Colores Inicio Chat Tareas Solicitudes Lici…" at bounding box center [671, 310] width 1342 height 620
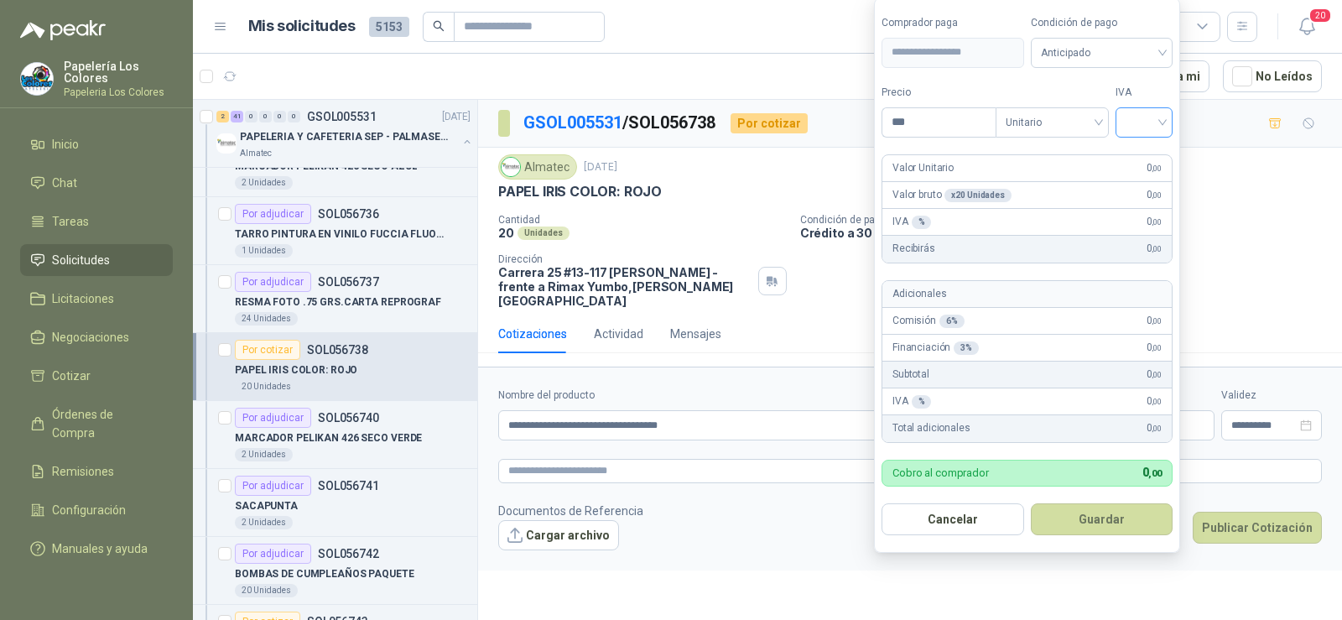
click at [1139, 117] on input "search" at bounding box center [1144, 120] width 37 height 25
click at [1163, 159] on div "19%" at bounding box center [1148, 157] width 31 height 18
click at [1108, 43] on span "Anticipado" at bounding box center [1105, 52] width 124 height 25
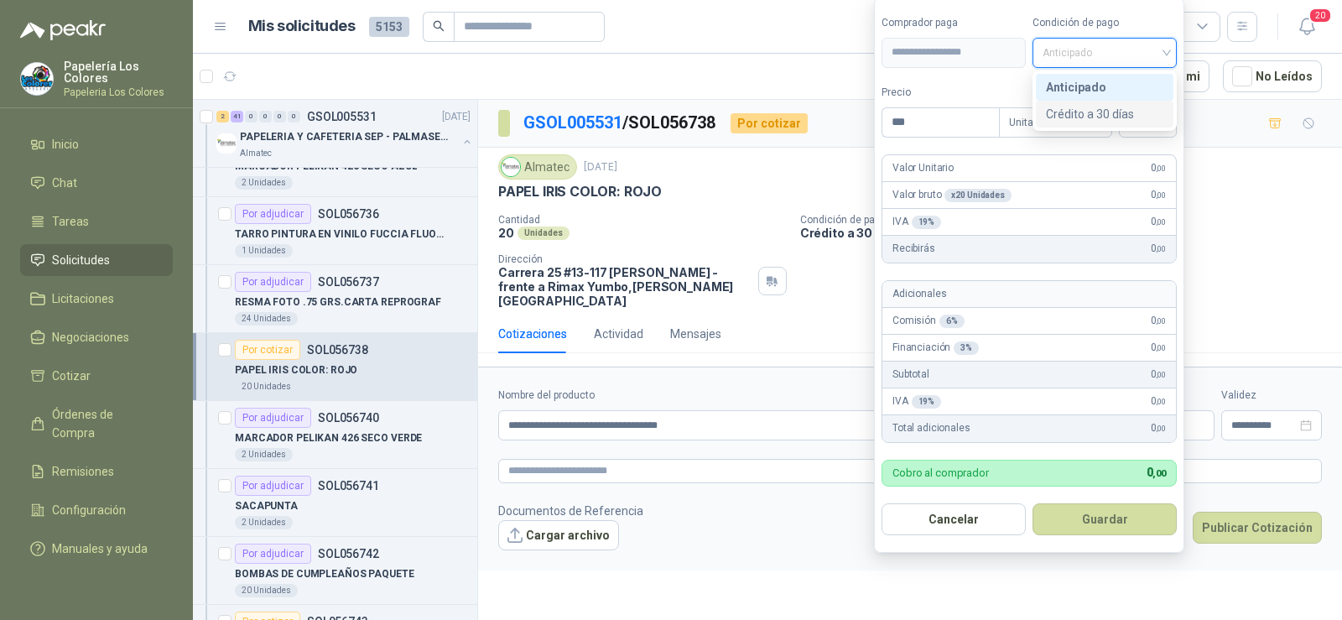
click at [1118, 122] on div "Crédito a 30 días" at bounding box center [1104, 114] width 117 height 18
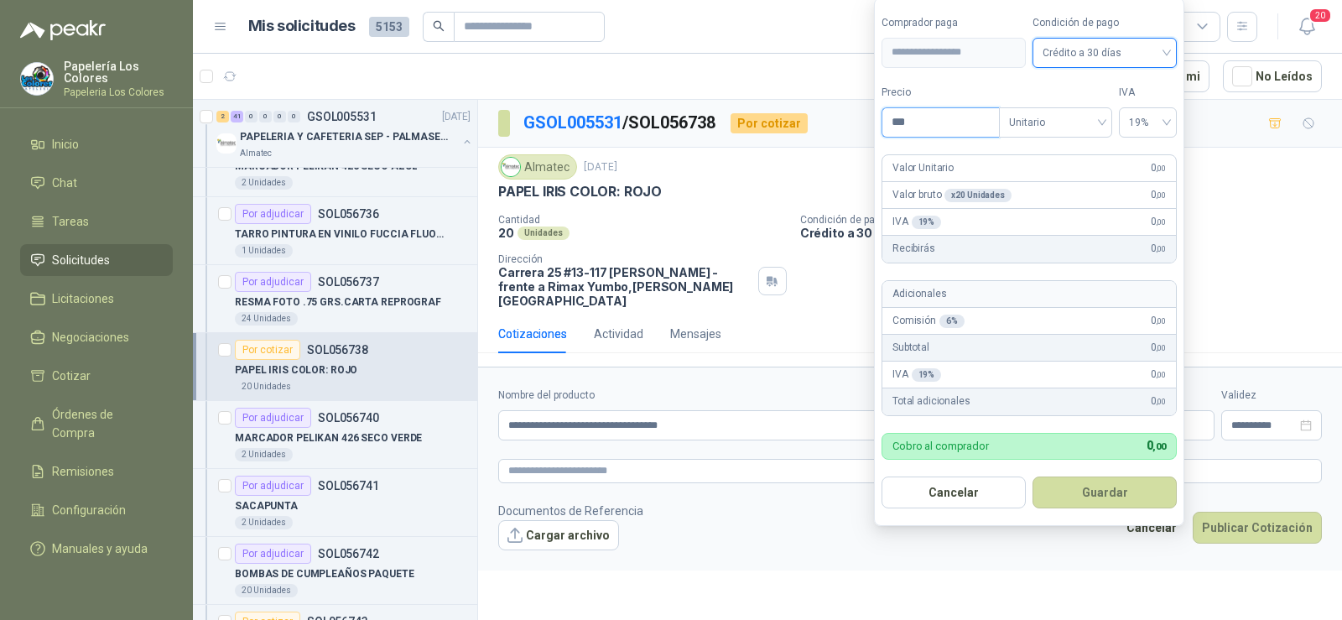
click at [848, 123] on body "Papelería Los Colores Papeleria Los Colores Inicio Chat Tareas Solicitudes Lici…" at bounding box center [671, 310] width 1342 height 620
type input "*******"
click at [1092, 502] on button "Guardar" at bounding box center [1105, 493] width 144 height 32
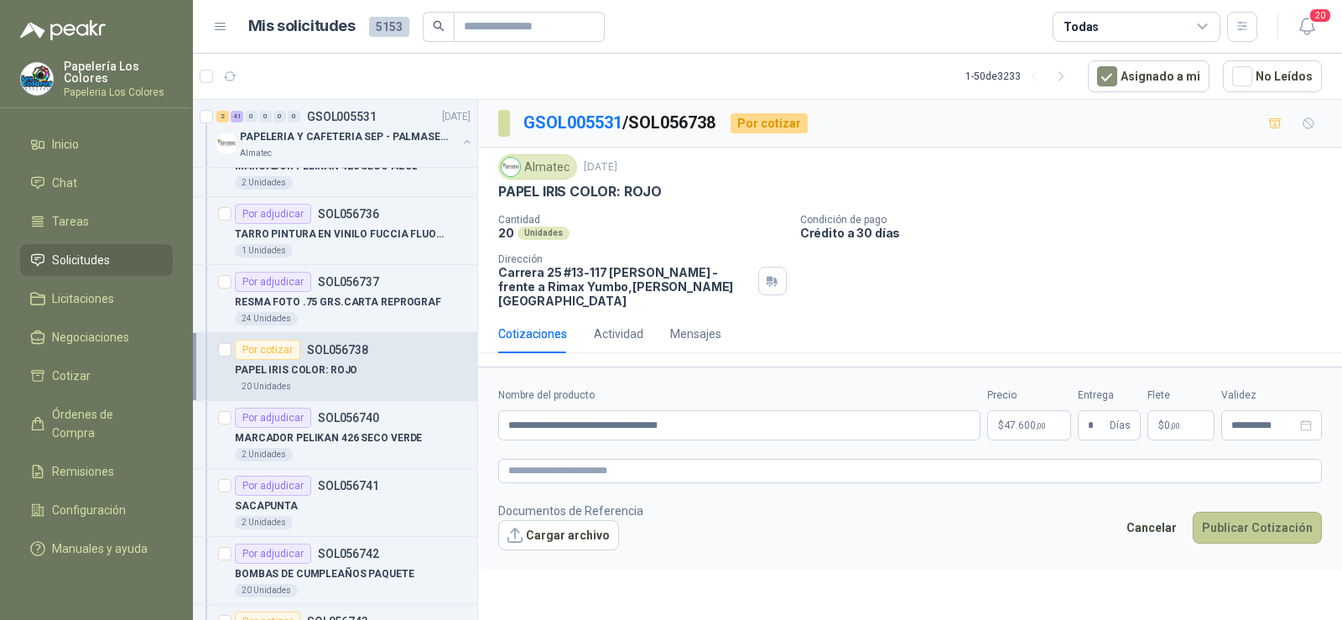
click at [1269, 521] on button "Publicar Cotización" at bounding box center [1257, 528] width 129 height 32
